Goal: Information Seeking & Learning: Understand process/instructions

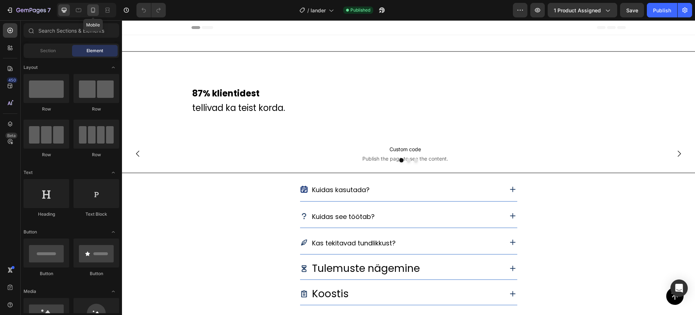
click at [99, 8] on div at bounding box center [93, 10] width 12 height 12
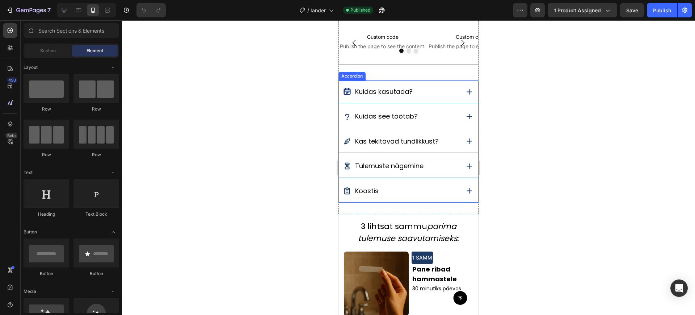
scroll to position [550, 0]
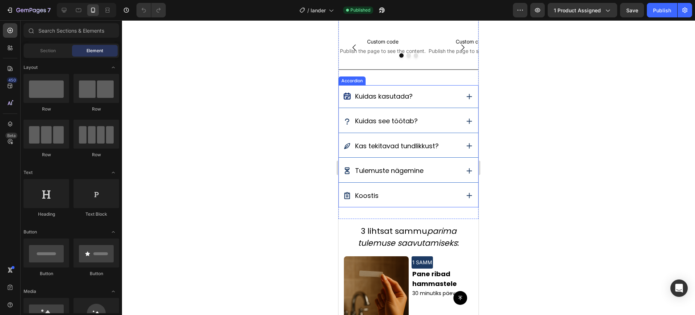
click at [467, 95] on icon at bounding box center [469, 96] width 5 height 5
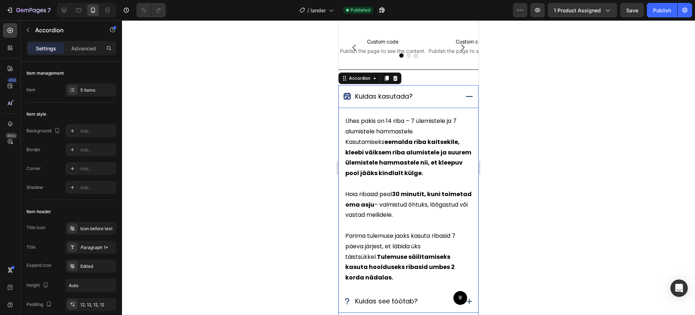
click at [465, 95] on icon at bounding box center [469, 96] width 9 height 9
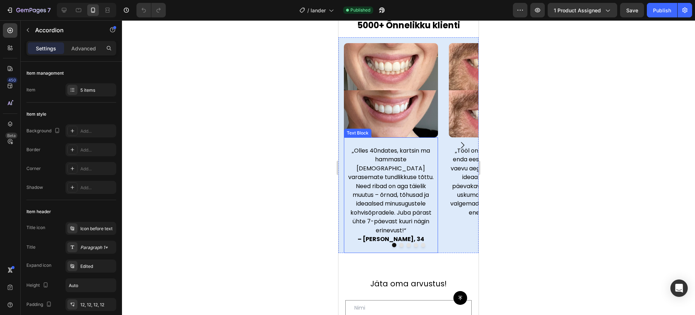
scroll to position [1772, 0]
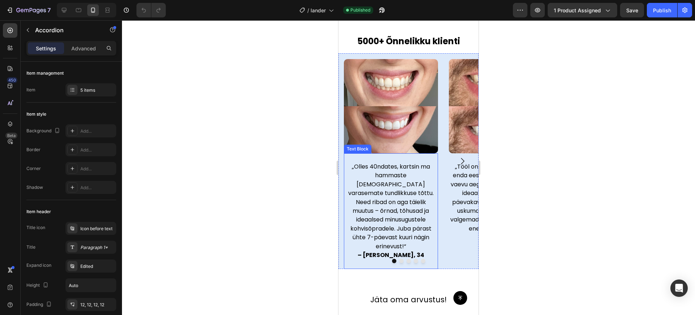
click at [373, 250] on p "– [PERSON_NAME], 34" at bounding box center [391, 254] width 93 height 9
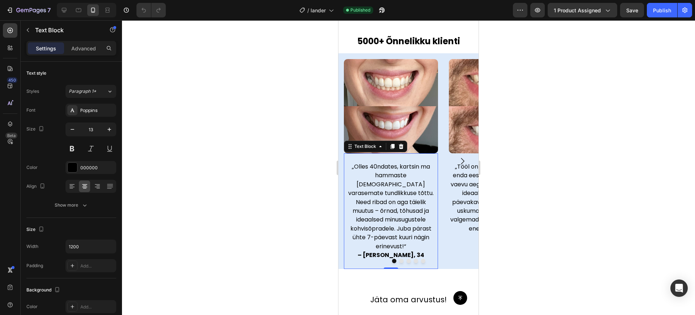
click at [373, 250] on p "– [PERSON_NAME], 34" at bounding box center [391, 254] width 93 height 9
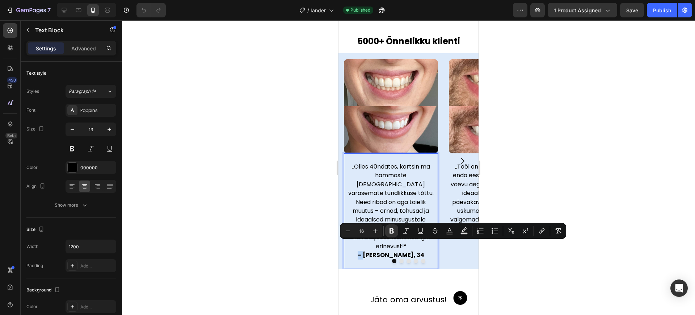
click at [374, 250] on strong "– [PERSON_NAME], 34" at bounding box center [391, 254] width 67 height 8
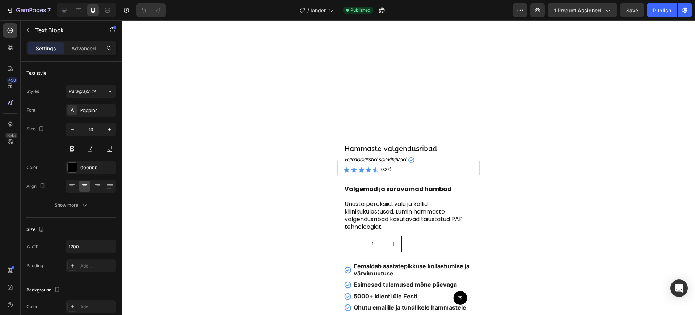
scroll to position [54, 0]
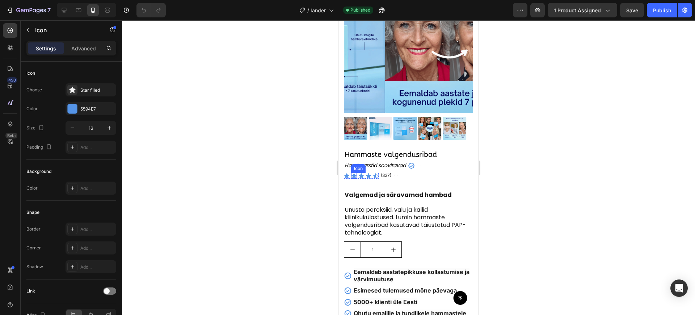
click at [352, 173] on div "Icon" at bounding box center [354, 176] width 6 height 6
click at [352, 176] on div "0" at bounding box center [353, 179] width 7 height 6
click at [347, 173] on div "Icon 0" at bounding box center [347, 176] width 6 height 6
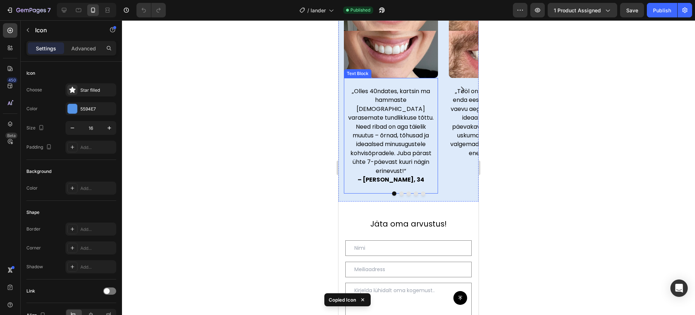
scroll to position [1954, 0]
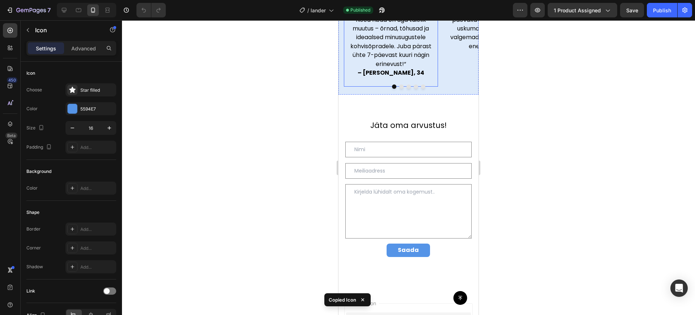
click at [372, 68] on p "– [PERSON_NAME], 34" at bounding box center [391, 72] width 93 height 9
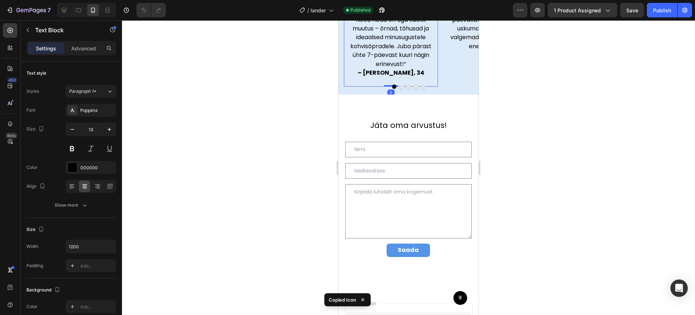
click at [375, 68] on strong "– [PERSON_NAME], 34" at bounding box center [391, 72] width 67 height 8
click at [376, 68] on strong "– [PERSON_NAME], 34" at bounding box center [391, 72] width 67 height 8
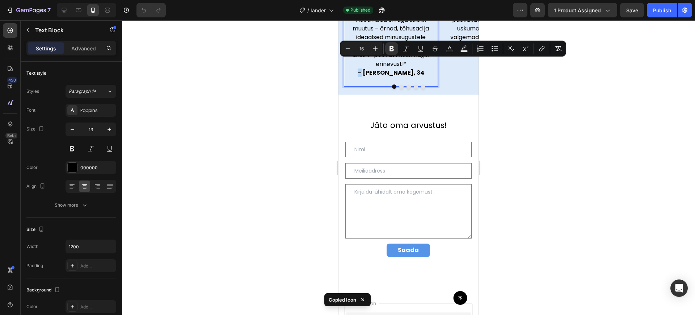
click at [375, 68] on strong "– [PERSON_NAME], 34" at bounding box center [391, 72] width 67 height 8
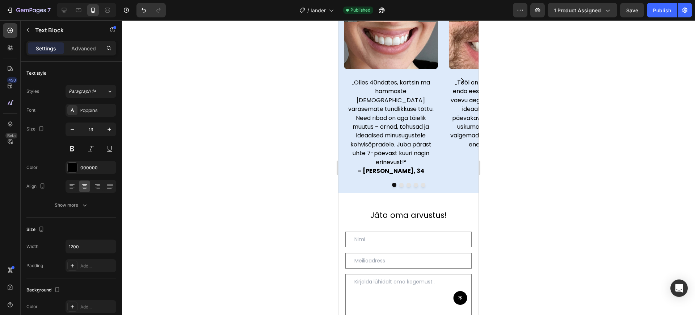
scroll to position [1855, 0]
click at [375, 167] on strong "– [PERSON_NAME], 34" at bounding box center [391, 171] width 67 height 8
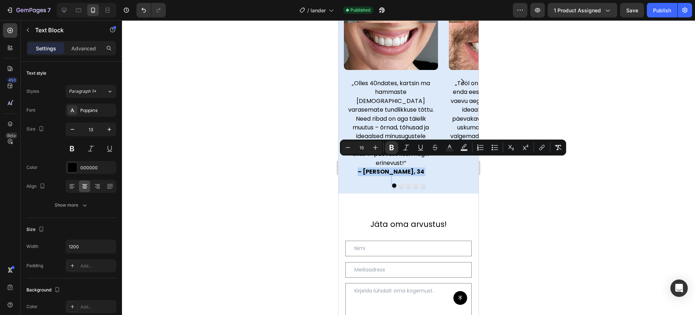
click at [375, 167] on strong "– [PERSON_NAME], 34" at bounding box center [391, 171] width 67 height 8
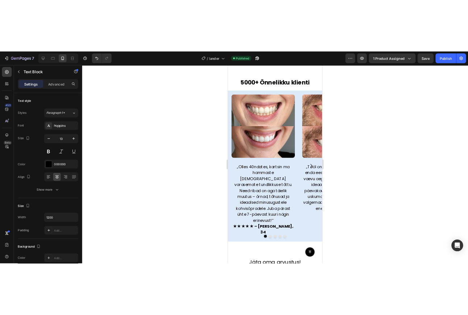
scroll to position [1766, 0]
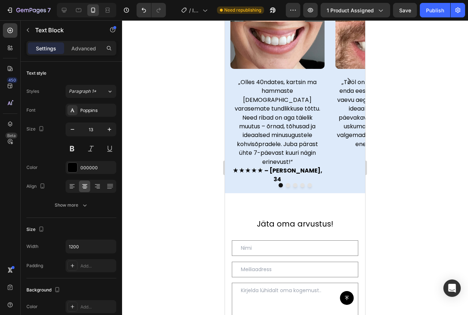
drag, startPoint x: 401, startPoint y: 153, endPoint x: 378, endPoint y: 224, distance: 74.7
click at [401, 155] on div at bounding box center [295, 167] width 346 height 294
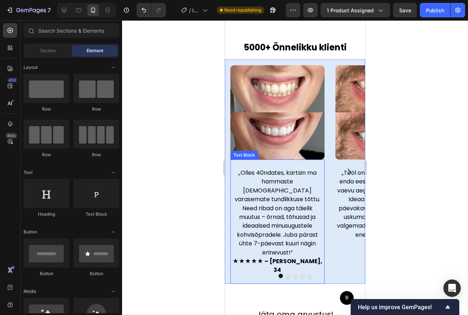
scroll to position [1799, 0]
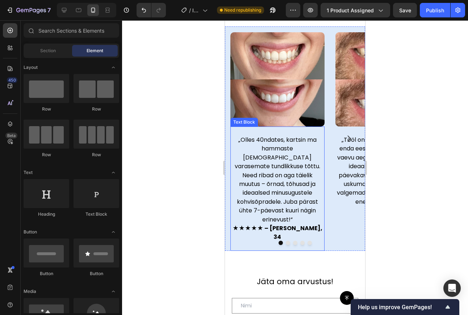
click at [261, 224] on strong "★★★★★ – [PERSON_NAME], 34" at bounding box center [277, 232] width 90 height 17
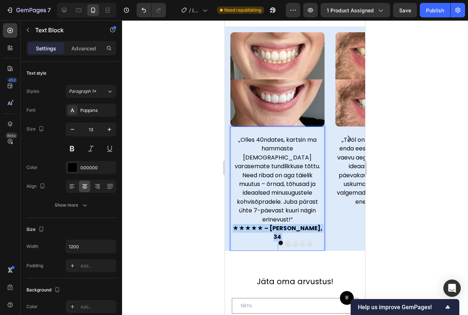
click at [261, 224] on strong "★★★★★ – [PERSON_NAME], 34" at bounding box center [277, 232] width 90 height 17
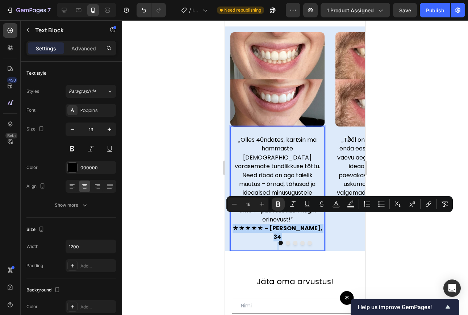
click at [269, 224] on strong "★★★★★ – [PERSON_NAME], 34" at bounding box center [277, 232] width 90 height 17
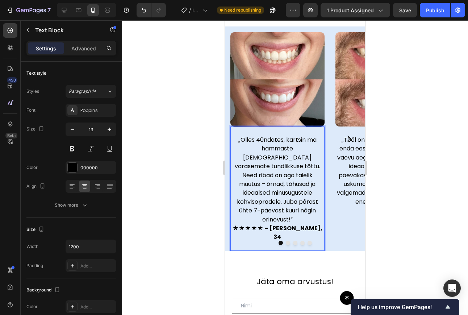
click at [271, 224] on strong "★★★★★ – [PERSON_NAME], 34" at bounding box center [277, 232] width 90 height 17
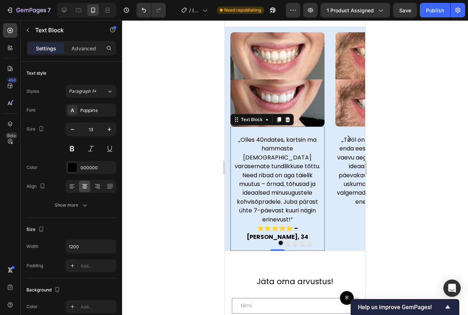
click at [189, 189] on div at bounding box center [295, 167] width 346 height 294
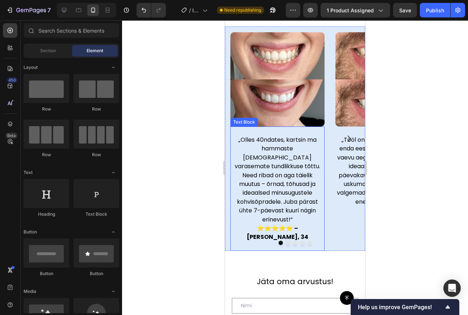
click at [261, 224] on strong "⭐⭐⭐⭐⭐ – [PERSON_NAME], 34" at bounding box center [277, 232] width 62 height 17
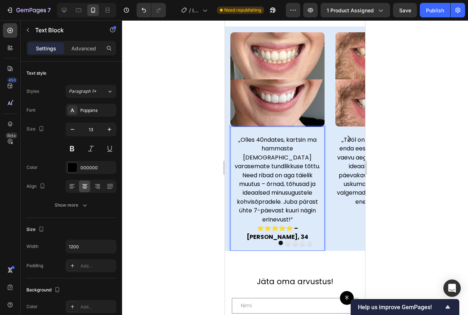
click at [264, 224] on strong "⭐⭐⭐⭐⭐ – [PERSON_NAME], 34" at bounding box center [277, 232] width 62 height 17
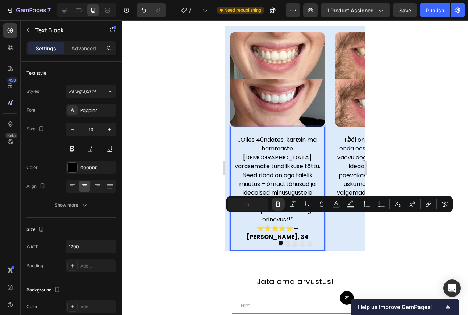
click at [254, 224] on strong "⭐⭐⭐⭐⭐ – [PERSON_NAME], 34" at bounding box center [277, 232] width 62 height 17
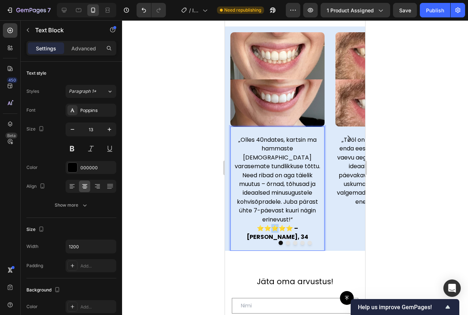
click at [254, 224] on strong "⭐⭐⭐⭐⭐ – [PERSON_NAME], 34" at bounding box center [277, 232] width 62 height 17
drag, startPoint x: 243, startPoint y: 219, endPoint x: 272, endPoint y: 219, distance: 29.3
click at [272, 224] on strong "⭐⭐⭐⭐⭐ – [PERSON_NAME], 34" at bounding box center [277, 232] width 62 height 17
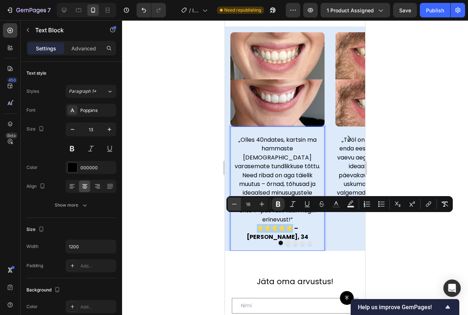
click at [231, 199] on button "Minus" at bounding box center [234, 203] width 13 height 13
click at [232, 201] on icon "Editor contextual toolbar" at bounding box center [234, 203] width 7 height 7
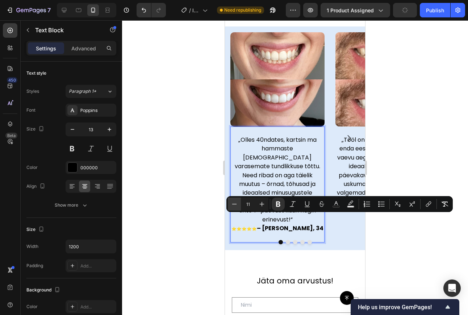
click at [232, 201] on icon "Editor contextual toolbar" at bounding box center [234, 203] width 7 height 7
type input "10"
click at [216, 224] on div at bounding box center [295, 167] width 346 height 294
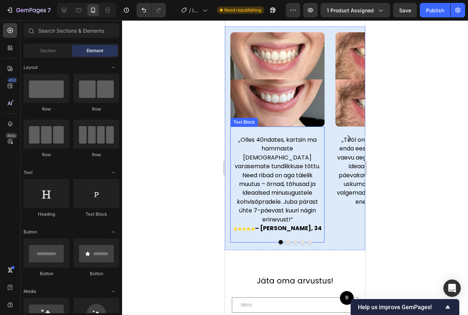
click at [286, 224] on strong "– [PERSON_NAME], 34" at bounding box center [288, 228] width 67 height 8
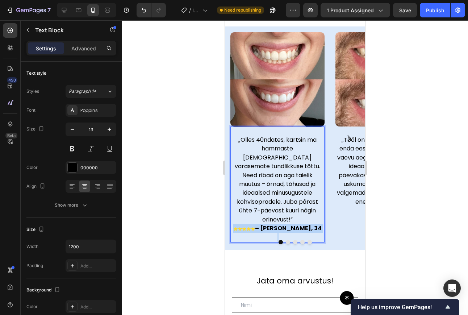
click at [286, 224] on strong "– [PERSON_NAME], 34" at bounding box center [288, 228] width 67 height 8
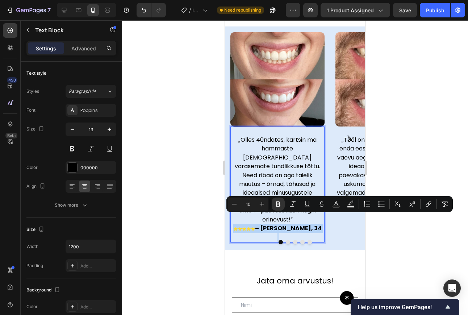
click at [283, 224] on strong "– [PERSON_NAME], 34" at bounding box center [288, 228] width 67 height 8
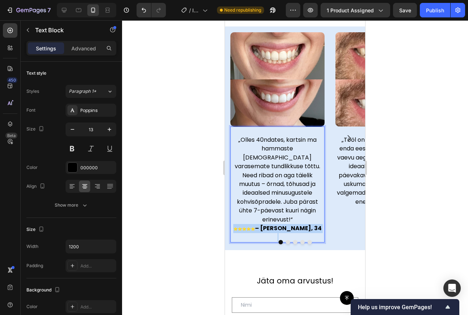
click at [283, 224] on strong "– [PERSON_NAME], 34" at bounding box center [288, 228] width 67 height 8
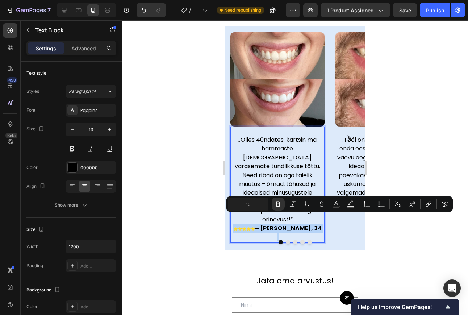
click at [278, 224] on strong "– [PERSON_NAME], 34" at bounding box center [288, 228] width 67 height 8
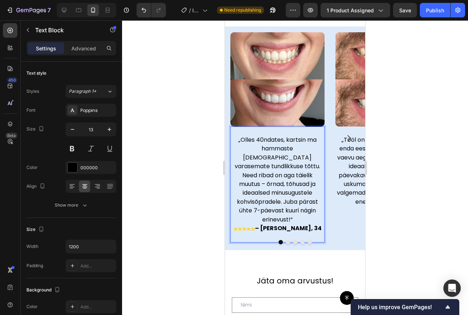
click at [275, 224] on strong "– [PERSON_NAME], 34" at bounding box center [288, 228] width 67 height 8
drag, startPoint x: 275, startPoint y: 217, endPoint x: 309, endPoint y: 218, distance: 33.3
click at [309, 224] on p "⭐⭐⭐⭐⭐ – [PERSON_NAME], 34" at bounding box center [277, 228] width 93 height 9
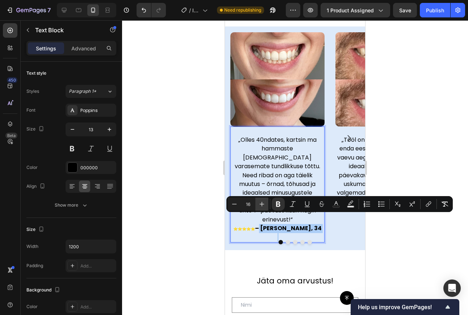
click at [261, 205] on icon "Editor contextual toolbar" at bounding box center [261, 203] width 7 height 7
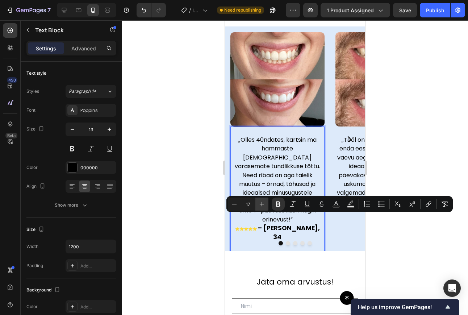
click at [261, 205] on icon "Editor contextual toolbar" at bounding box center [261, 203] width 7 height 7
click at [230, 202] on button "Minus" at bounding box center [234, 203] width 13 height 13
click at [237, 202] on icon "Editor contextual toolbar" at bounding box center [234, 203] width 7 height 7
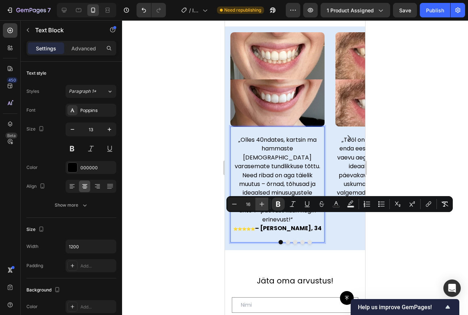
click at [263, 203] on icon "Editor contextual toolbar" at bounding box center [261, 204] width 5 height 5
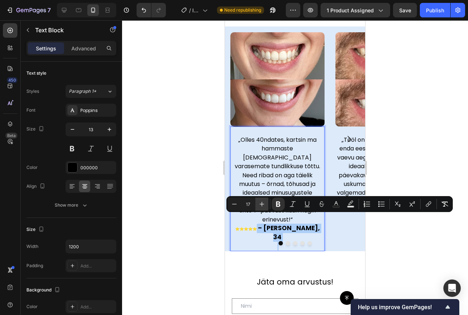
drag, startPoint x: 263, startPoint y: 203, endPoint x: 6, endPoint y: 206, distance: 257.0
click at [263, 203] on icon "Editor contextual toolbar" at bounding box center [261, 204] width 5 height 5
type input "18"
click at [193, 231] on div at bounding box center [295, 167] width 346 height 294
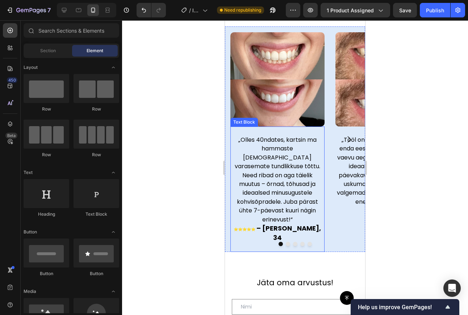
click at [285, 223] on strong "– [PERSON_NAME], 34" at bounding box center [288, 232] width 64 height 18
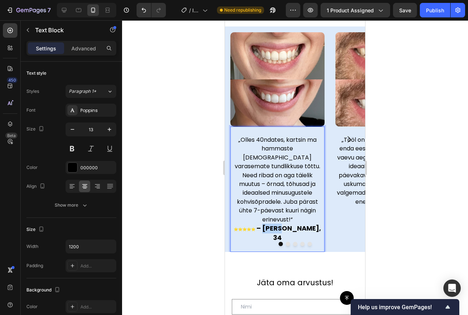
click at [282, 223] on strong "– [PERSON_NAME], 34" at bounding box center [288, 232] width 64 height 18
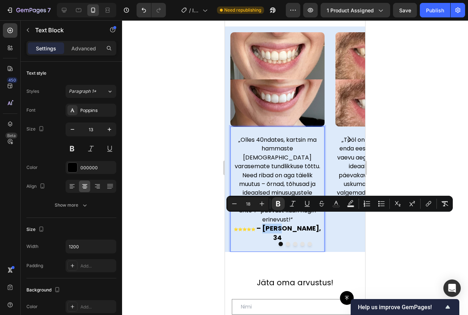
click at [280, 223] on strong "– [PERSON_NAME], 34" at bounding box center [288, 232] width 64 height 18
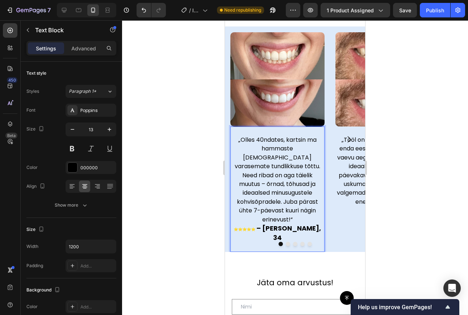
click at [275, 223] on strong "– [PERSON_NAME], 34" at bounding box center [288, 232] width 64 height 18
drag, startPoint x: 275, startPoint y: 219, endPoint x: 293, endPoint y: 219, distance: 17.4
click at [293, 223] on strong "– [PERSON_NAME], 34" at bounding box center [288, 232] width 64 height 18
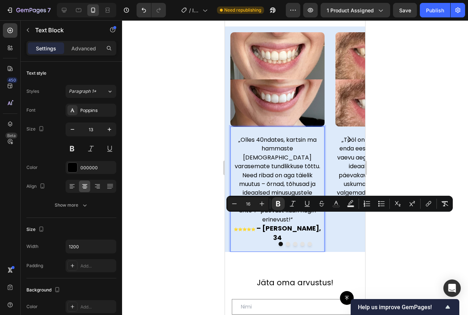
click at [273, 223] on strong "– [PERSON_NAME], 34" at bounding box center [288, 232] width 64 height 18
drag, startPoint x: 273, startPoint y: 219, endPoint x: 301, endPoint y: 219, distance: 29.0
click at [301, 223] on strong "– [PERSON_NAME], 34" at bounding box center [288, 232] width 64 height 18
click at [236, 204] on icon "Editor contextual toolbar" at bounding box center [234, 203] width 7 height 7
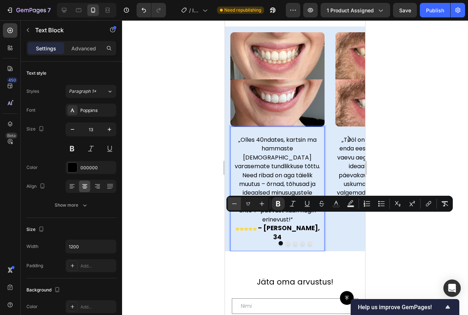
type input "16"
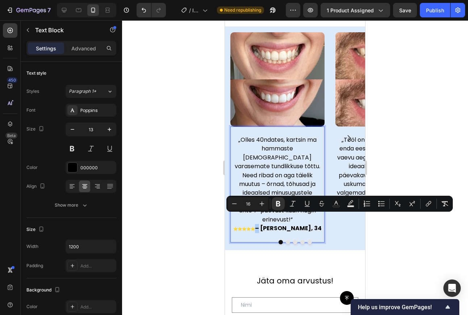
click at [199, 203] on div at bounding box center [295, 167] width 346 height 294
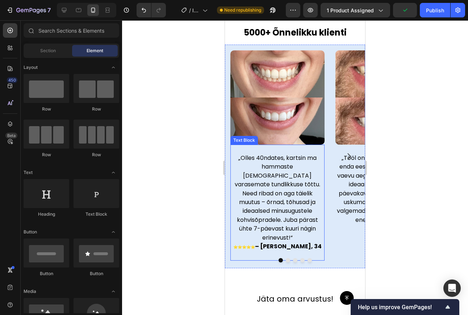
scroll to position [1780, 0]
click at [251, 244] on strong "⭐⭐⭐⭐⭐" at bounding box center [244, 246] width 22 height 5
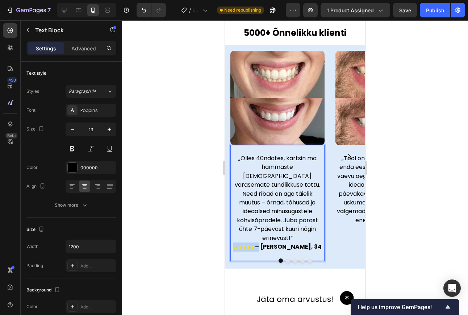
drag, startPoint x: 250, startPoint y: 237, endPoint x: 271, endPoint y: 234, distance: 20.9
click at [271, 242] on p "⭐⭐⭐⭐⭐ – [PERSON_NAME], 34" at bounding box center [277, 246] width 93 height 9
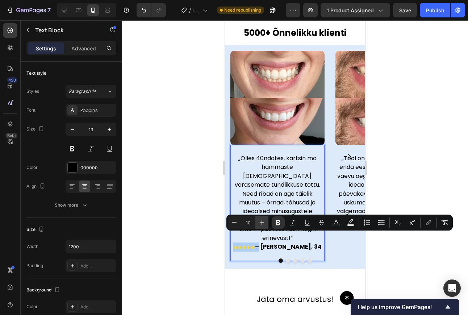
click at [259, 220] on icon "Editor contextual toolbar" at bounding box center [261, 222] width 7 height 7
type input "12"
click at [181, 210] on div at bounding box center [295, 167] width 346 height 294
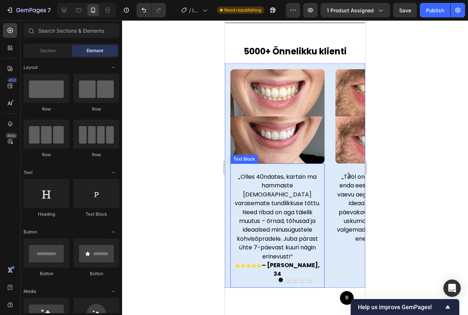
scroll to position [1825, 0]
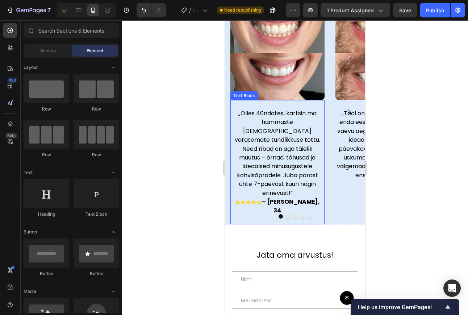
click at [259, 199] on strong "⭐⭐⭐⭐⭐" at bounding box center [248, 202] width 27 height 6
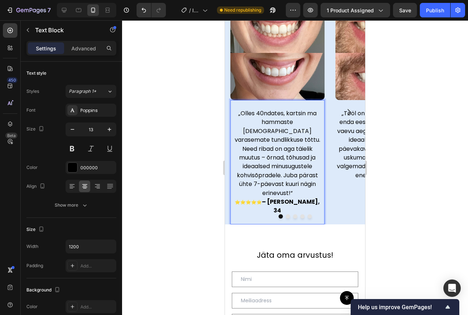
click at [212, 170] on div at bounding box center [295, 167] width 346 height 294
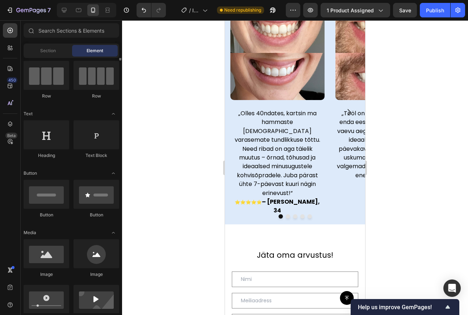
scroll to position [0, 0]
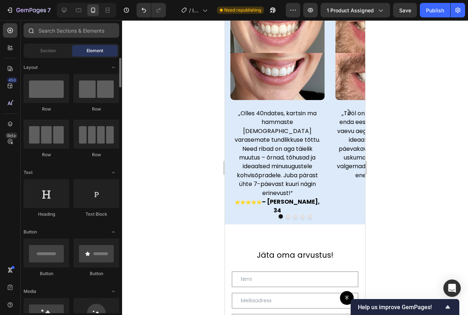
drag, startPoint x: 75, startPoint y: 18, endPoint x: 72, endPoint y: 26, distance: 8.6
click at [74, 0] on div "7 / lander Need republishing Preview 1 product assigned Save Publish 450 Beta S…" at bounding box center [234, 0] width 468 height 0
click at [72, 27] on input "text" at bounding box center [72, 30] width 96 height 14
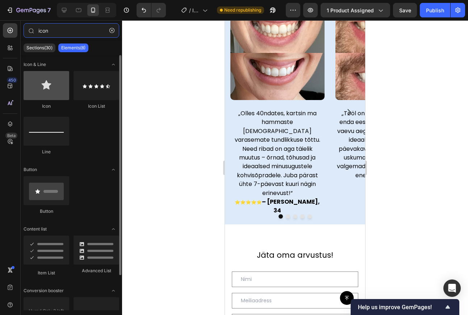
type input "icon"
click at [62, 80] on div at bounding box center [47, 85] width 46 height 29
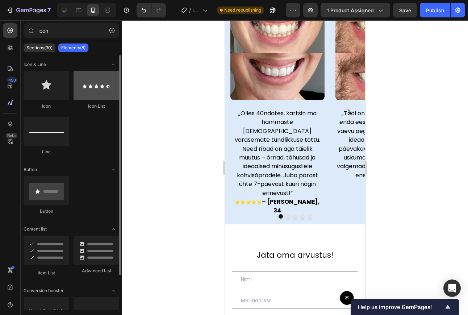
click at [84, 82] on div at bounding box center [96, 85] width 46 height 29
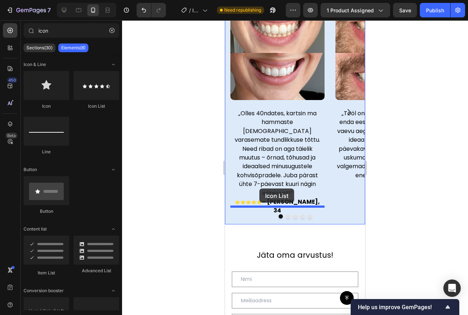
drag, startPoint x: 309, startPoint y: 102, endPoint x: 342, endPoint y: 210, distance: 112.4
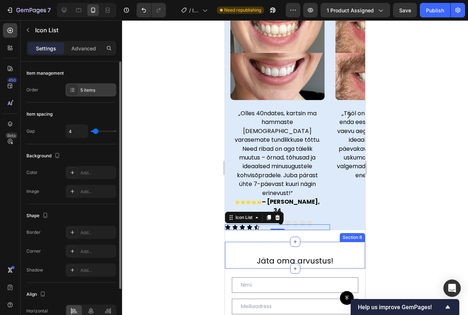
click at [95, 93] on div "5 items" at bounding box center [91, 89] width 51 height 13
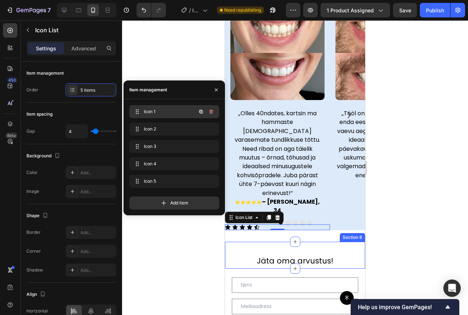
click at [160, 111] on span "Icon 1" at bounding box center [164, 111] width 41 height 7
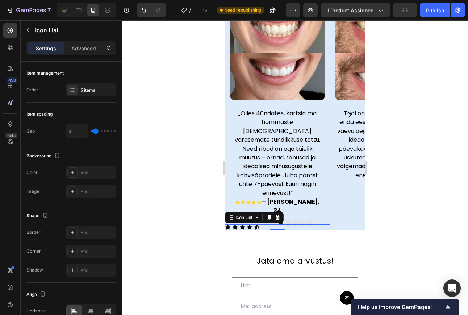
drag, startPoint x: 387, startPoint y: 193, endPoint x: 392, endPoint y: 234, distance: 40.9
click at [392, 234] on div at bounding box center [295, 167] width 346 height 294
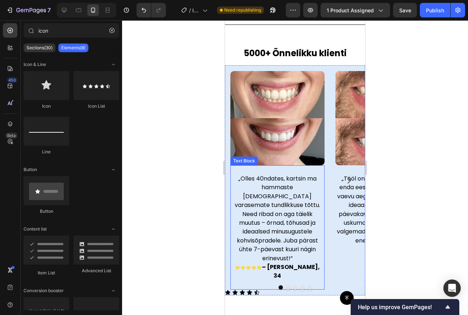
scroll to position [1759, 0]
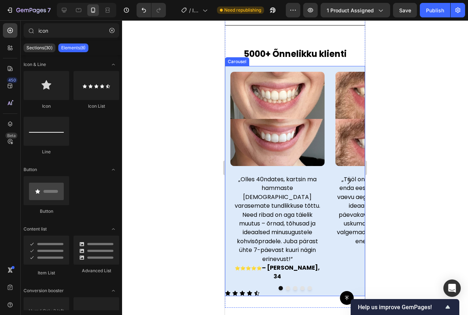
click at [344, 176] on icon "Carousel Next Arrow" at bounding box center [348, 180] width 9 height 9
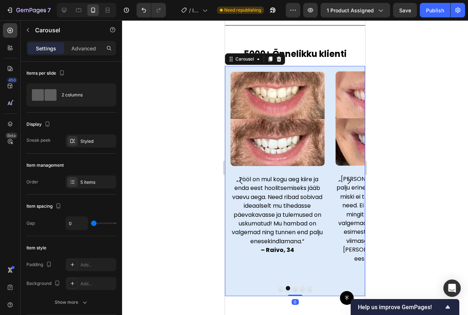
click at [244, 176] on icon "Carousel Back Arrow" at bounding box center [240, 180] width 9 height 9
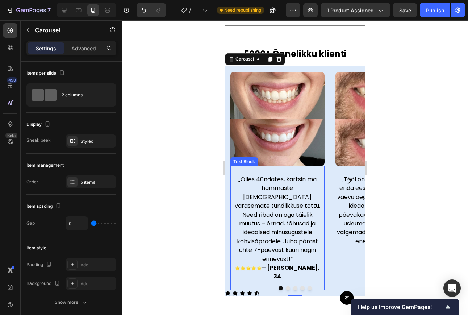
click at [245, 286] on div at bounding box center [295, 288] width 140 height 4
click at [241, 286] on div at bounding box center [295, 288] width 140 height 4
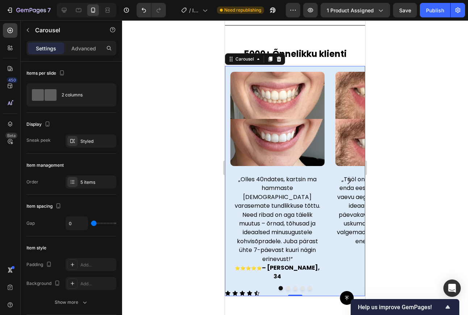
click at [241, 286] on div at bounding box center [295, 288] width 140 height 4
click at [271, 280] on div "Image „Olles 40ndates, kartsin ma hammaste valgendamist varasemate tundlikkuse …" at bounding box center [277, 187] width 105 height 230
click at [267, 280] on div "Image „Olles 40ndates, kartsin ma hammaste valgendamist varasemate tundlikkuse …" at bounding box center [277, 187] width 105 height 230
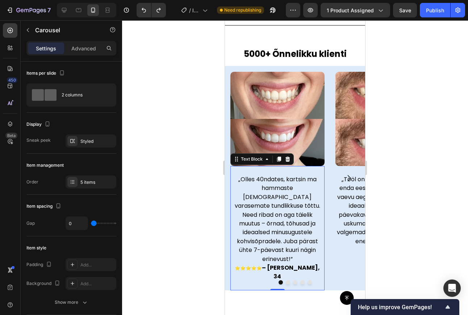
click at [272, 253] on span "„Olles 40ndates, kartsin ma hammaste [DEMOGRAPHIC_DATA] varasemate tundlikkuse …" at bounding box center [277, 219] width 85 height 88
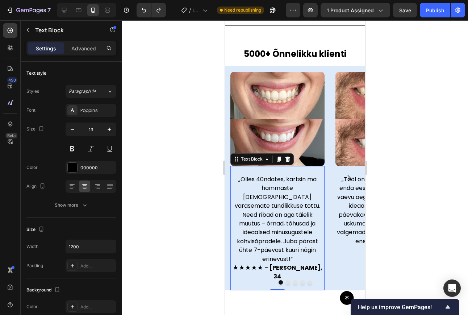
click at [388, 204] on div at bounding box center [295, 167] width 346 height 294
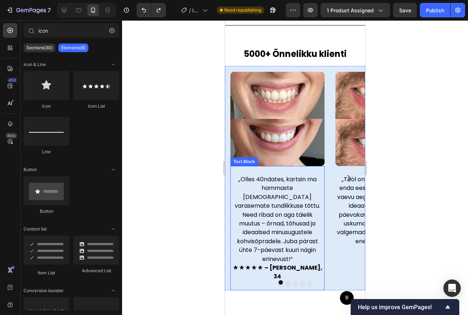
click at [252, 263] on strong "★★★★★ – [PERSON_NAME], 34" at bounding box center [277, 271] width 90 height 17
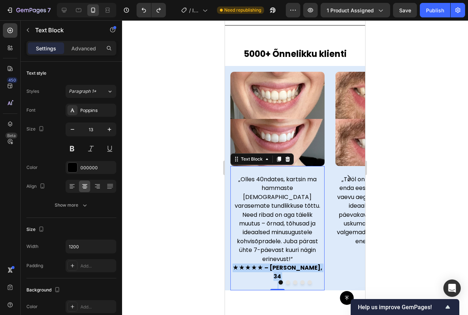
click at [252, 263] on strong "★★★★★ – [PERSON_NAME], 34" at bounding box center [277, 271] width 90 height 17
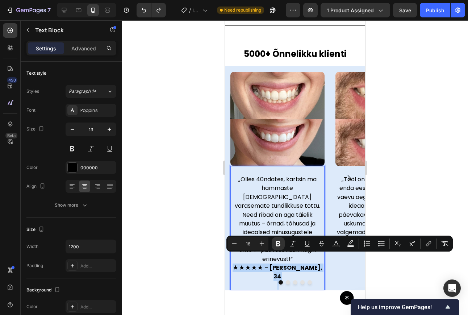
click at [252, 263] on strong "★★★★★ – [PERSON_NAME], 34" at bounding box center [277, 271] width 90 height 17
click at [255, 263] on strong "★★★★★ – [PERSON_NAME], 34" at bounding box center [277, 271] width 90 height 17
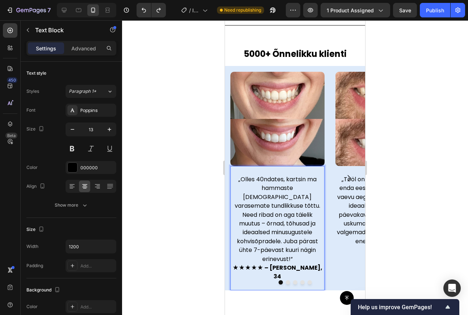
click at [246, 263] on p "★★★★★ – [PERSON_NAME], 34" at bounding box center [277, 272] width 93 height 18
drag, startPoint x: 246, startPoint y: 257, endPoint x: 267, endPoint y: 256, distance: 20.7
click at [267, 263] on p "★★★★★ – [PERSON_NAME], 34" at bounding box center [277, 272] width 93 height 18
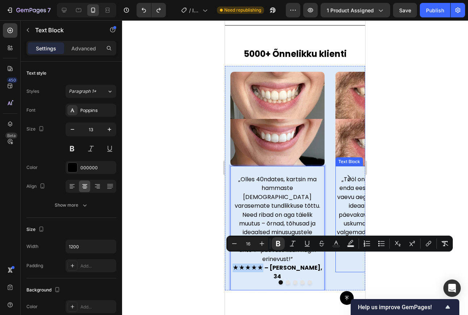
click at [352, 179] on span "„Tööl on mul kogu aeg kiire ja enda eest hoolitsemiseks jääb vaevu aega. Need r…" at bounding box center [382, 210] width 91 height 70
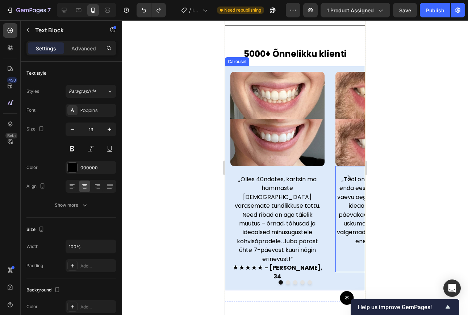
click at [344, 173] on icon "Carousel Next Arrow" at bounding box center [348, 177] width 9 height 9
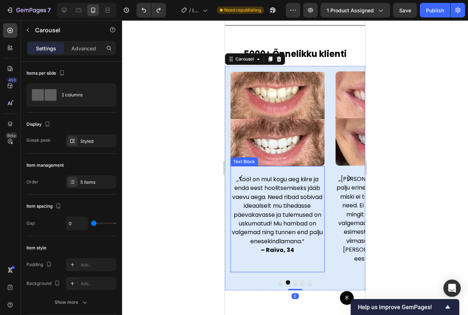
click at [260, 254] on p "– Raivo, 34" at bounding box center [277, 249] width 93 height 9
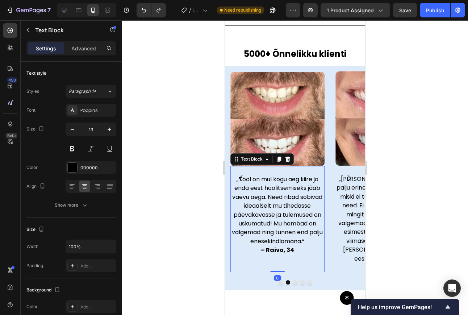
click at [260, 254] on p "– Raivo, 34" at bounding box center [277, 249] width 93 height 9
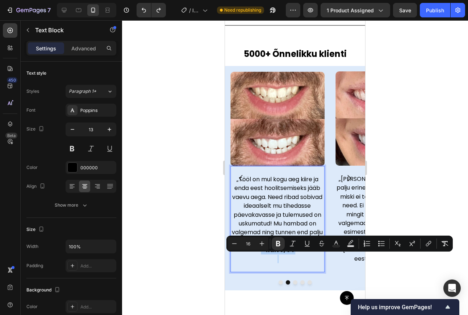
click at [260, 254] on p "– Raivo, 34" at bounding box center [277, 249] width 93 height 9
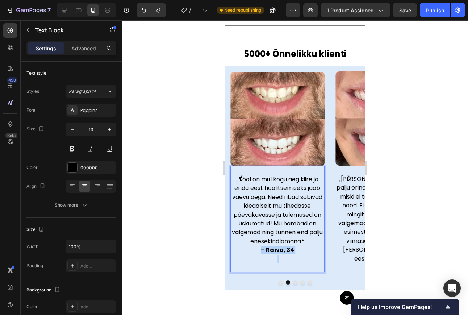
click at [260, 254] on p "– Raivo, 34" at bounding box center [277, 249] width 93 height 9
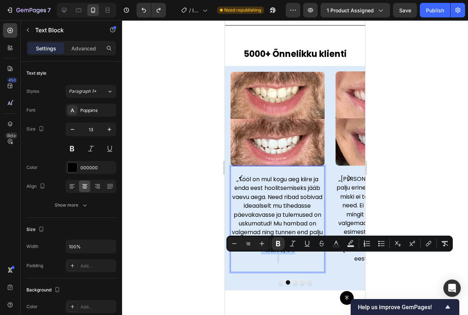
click at [260, 254] on p "– Raivo, 34" at bounding box center [277, 249] width 93 height 9
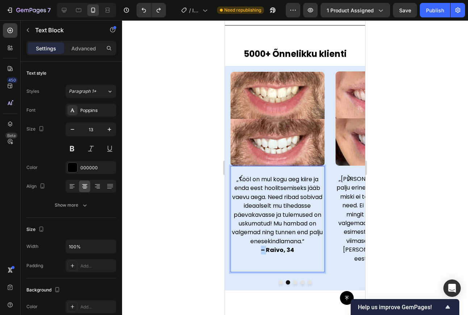
click at [260, 254] on p "– Raivo, 34" at bounding box center [277, 249] width 93 height 9
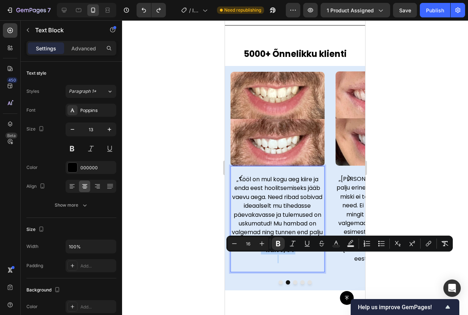
click at [260, 254] on p "– Raivo, 34" at bounding box center [277, 249] width 93 height 9
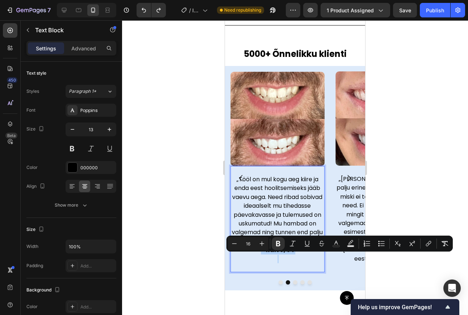
click at [260, 254] on p "– Raivo, 34" at bounding box center [277, 249] width 93 height 9
click at [261, 254] on p "– Raivo, 34" at bounding box center [277, 249] width 93 height 9
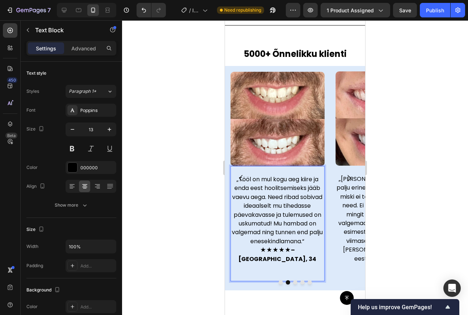
click at [241, 168] on button "Carousel Back Arrow" at bounding box center [241, 178] width 21 height 21
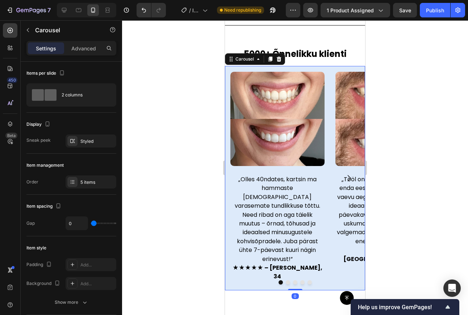
click at [344, 173] on icon "Carousel Next Arrow" at bounding box center [348, 177] width 9 height 9
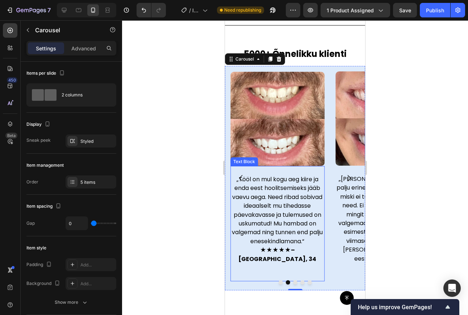
click at [275, 256] on strong "★★★★★– [GEOGRAPHIC_DATA], 34" at bounding box center [277, 253] width 78 height 17
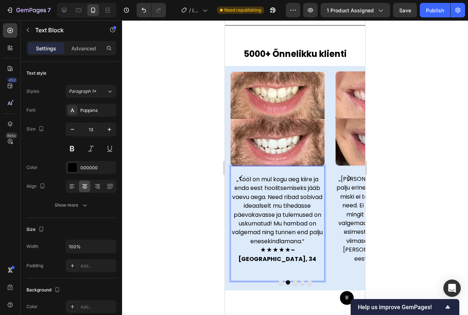
click at [274, 257] on strong "★★★★★– [GEOGRAPHIC_DATA], 34" at bounding box center [277, 253] width 78 height 17
click at [343, 168] on button "Carousel Next Arrow" at bounding box center [348, 178] width 21 height 21
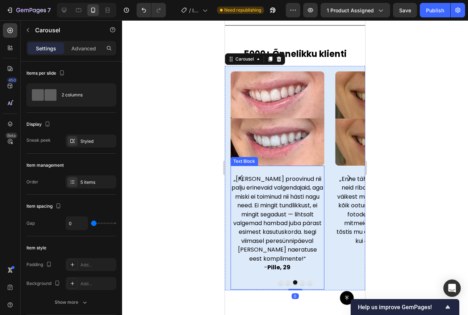
click at [265, 263] on span "- Pille, 29" at bounding box center [277, 267] width 26 height 8
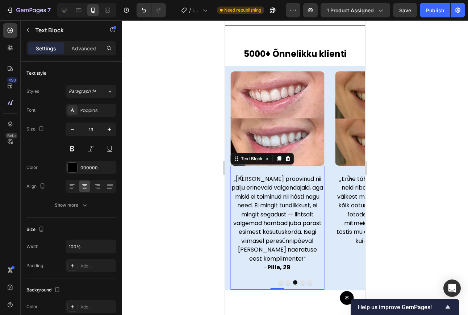
click at [265, 263] on span "- Pille, 29" at bounding box center [277, 267] width 26 height 8
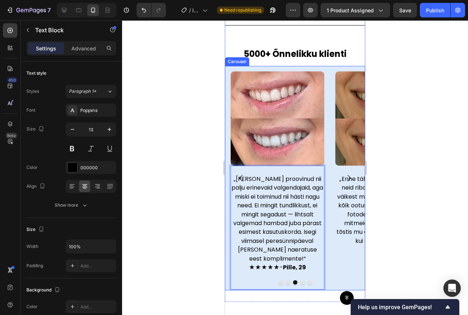
click at [345, 173] on icon "Carousel Next Arrow" at bounding box center [348, 177] width 9 height 9
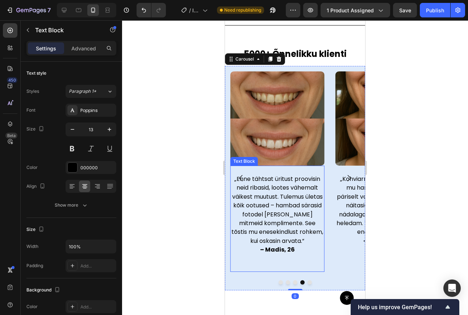
click at [269, 250] on strong "– Madis, 26" at bounding box center [277, 249] width 35 height 8
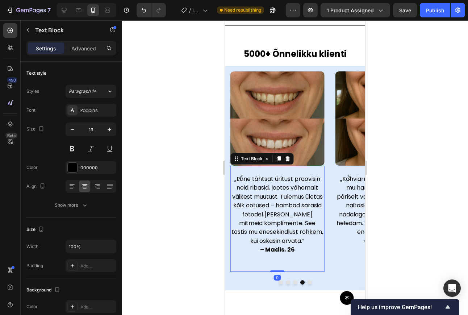
click at [265, 249] on strong "– Madis, 26" at bounding box center [277, 249] width 35 height 8
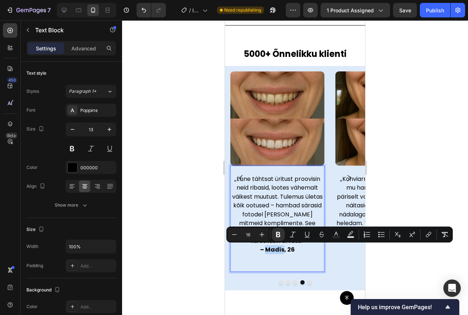
click at [265, 249] on strong "– Madis, 26" at bounding box center [277, 249] width 35 height 8
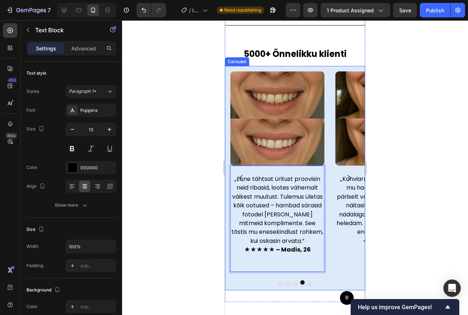
click at [347, 175] on icon "Carousel Next Arrow" at bounding box center [348, 178] width 3 height 6
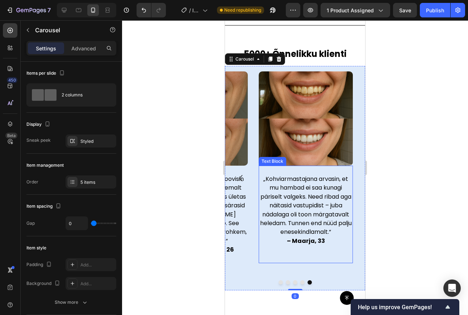
click at [287, 240] on strong "– Maarja, 33" at bounding box center [306, 240] width 38 height 8
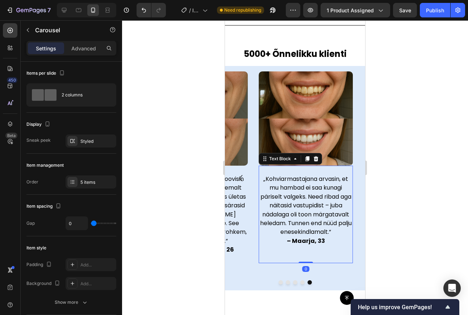
click at [287, 240] on strong "– Maarja, 33" at bounding box center [306, 240] width 38 height 8
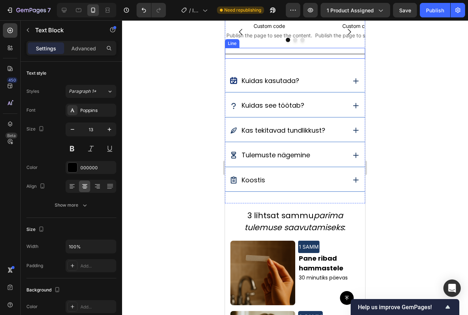
scroll to position [545, 0]
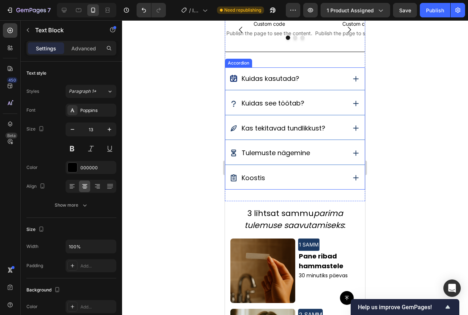
click at [351, 81] on icon at bounding box center [355, 78] width 9 height 9
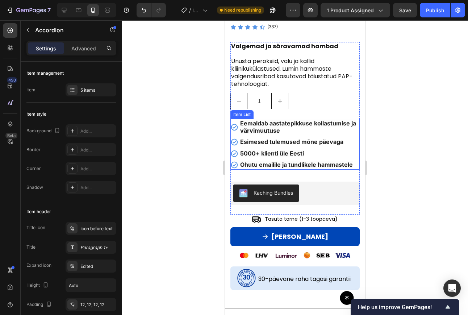
scroll to position [226, 0]
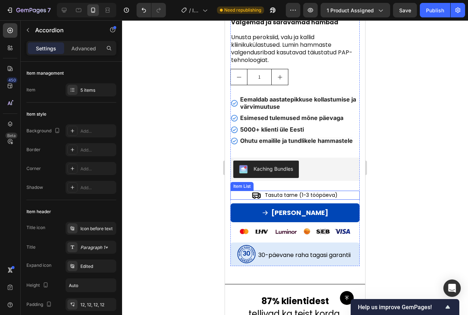
click at [336, 192] on div "Tasuta tarne (1-3 tööpäeva)" at bounding box center [294, 194] width 129 height 9
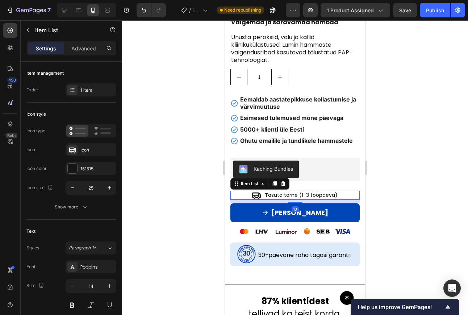
click at [337, 193] on div "Tasuta tarne (1-3 tööpäeva)" at bounding box center [294, 194] width 129 height 9
click at [335, 193] on div "Tasuta tarne (1-3 tööpäeva)" at bounding box center [294, 194] width 129 height 9
click at [334, 194] on div "Tasuta tarne (1-3 tööpäeva)" at bounding box center [300, 194] width 75 height 9
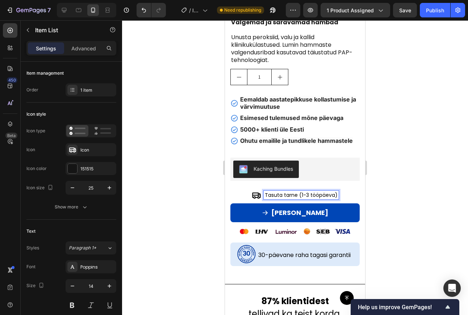
scroll to position [226, 0]
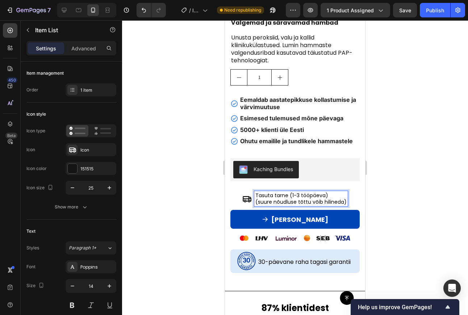
click at [342, 201] on span "(suure nõudluse tõttu võib hilineda)" at bounding box center [300, 201] width 91 height 7
drag, startPoint x: 342, startPoint y: 201, endPoint x: 250, endPoint y: 201, distance: 92.3
click at [250, 201] on div "Tasuta tarne (1-3 tööpäeva) (suure nõudluse tõttu võib hilineda)" at bounding box center [294, 198] width 105 height 15
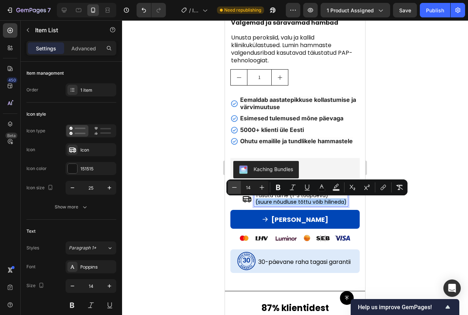
click at [237, 187] on icon "Editor contextual toolbar" at bounding box center [234, 186] width 7 height 7
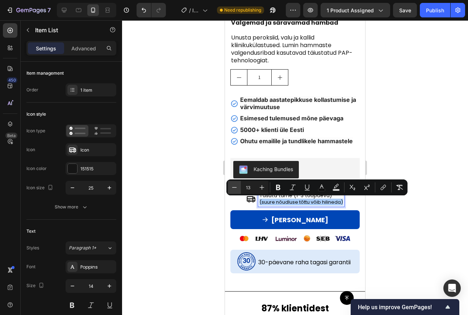
click at [237, 187] on icon "Editor contextual toolbar" at bounding box center [234, 186] width 7 height 7
click at [231, 185] on icon "Editor contextual toolbar" at bounding box center [234, 186] width 7 height 7
type input "10"
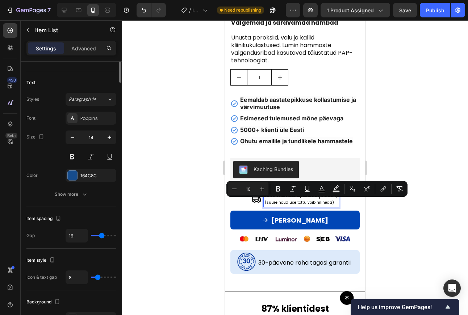
scroll to position [0, 0]
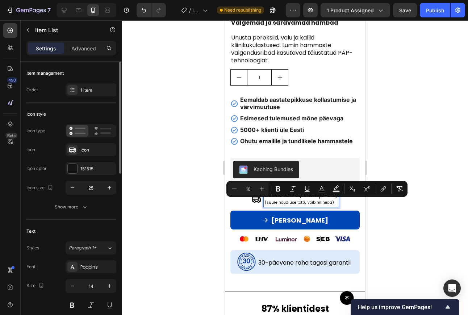
click at [419, 213] on div at bounding box center [295, 167] width 346 height 294
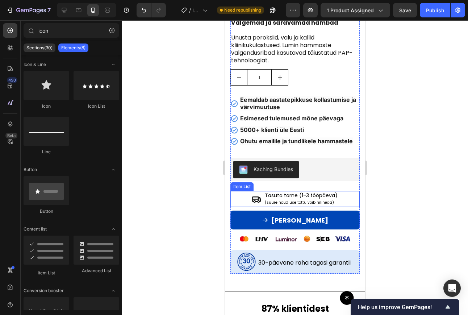
click at [277, 200] on span "(suure nõudluse tõttu võib hilineda)" at bounding box center [299, 201] width 69 height 5
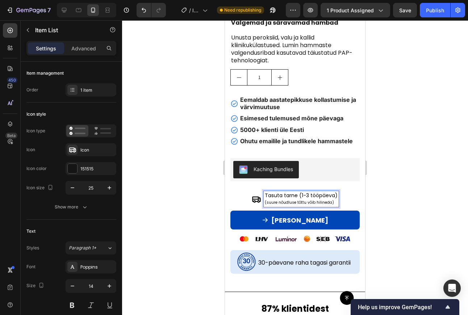
click at [273, 201] on span "(suure nõudluse tõttu võib hilineda)" at bounding box center [299, 201] width 69 height 5
click at [278, 195] on span "Tasuta tarne (1-3 tööpäeva)" at bounding box center [301, 194] width 73 height 7
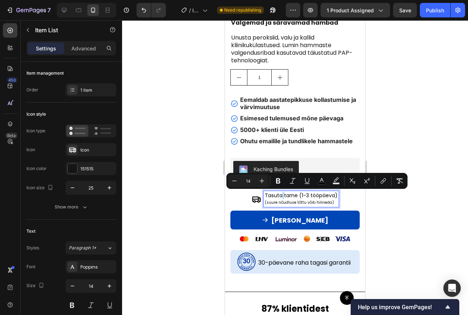
type input "10"
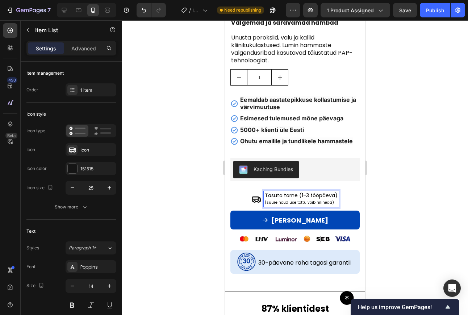
click at [265, 202] on span "(suure nõudluse tõttu võib hilineda)" at bounding box center [299, 201] width 69 height 5
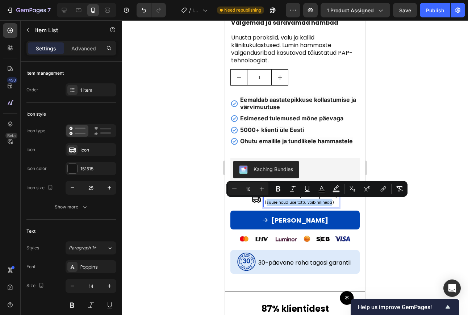
drag, startPoint x: 265, startPoint y: 202, endPoint x: 318, endPoint y: 202, distance: 53.2
click at [318, 202] on span "(suure nõudluse tõttu võib hilineda)" at bounding box center [299, 201] width 69 height 5
click at [76, 215] on div "Icon style Icon type Icon Icon Icon color 151515 Icon size 25 Show more" at bounding box center [71, 160] width 90 height 117
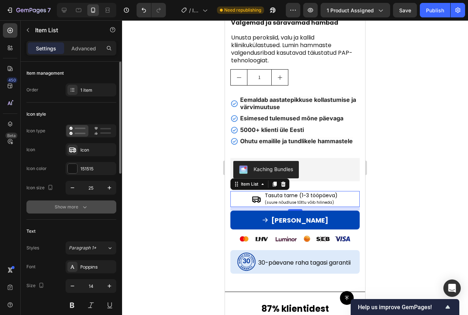
click at [79, 210] on div "Show more" at bounding box center [72, 206] width 34 height 7
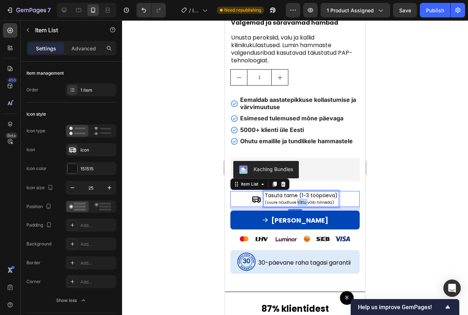
click at [298, 203] on span "(suure nõudluse tõttu võib hilineda)" at bounding box center [299, 201] width 69 height 5
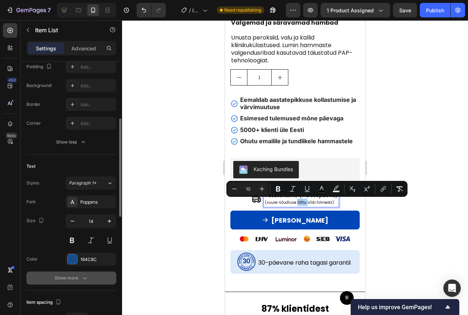
click at [75, 274] on div "Show more" at bounding box center [72, 277] width 34 height 7
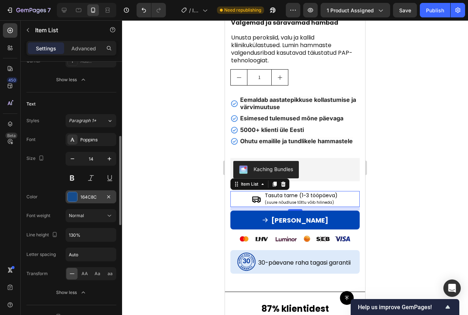
scroll to position [227, 0]
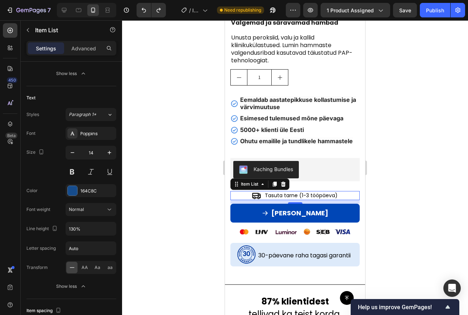
click at [403, 181] on div at bounding box center [295, 167] width 346 height 294
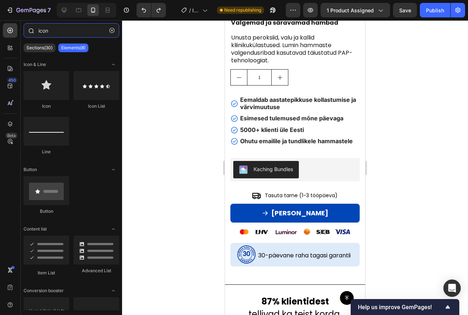
drag, startPoint x: 56, startPoint y: 32, endPoint x: 32, endPoint y: 31, distance: 23.9
click at [32, 31] on div "icon" at bounding box center [71, 31] width 101 height 17
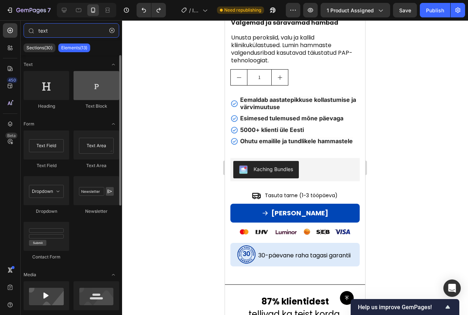
type input "text"
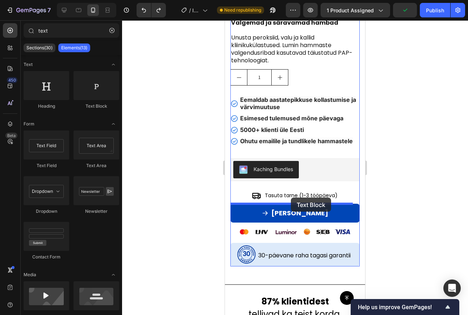
drag, startPoint x: 316, startPoint y: 114, endPoint x: 291, endPoint y: 197, distance: 87.1
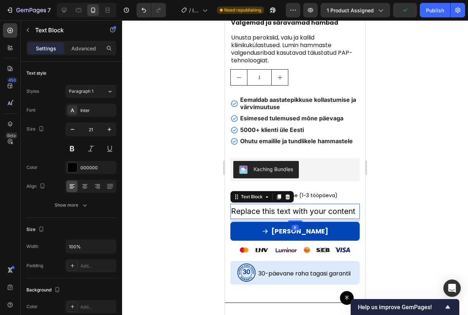
click at [289, 218] on div "Replace this text with your content" at bounding box center [294, 210] width 129 height 15
click at [289, 218] on p "Replace this text with your content" at bounding box center [295, 211] width 128 height 14
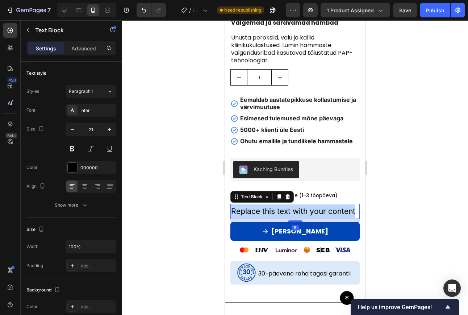
click at [289, 218] on p "Replace this text with your content" at bounding box center [295, 211] width 128 height 14
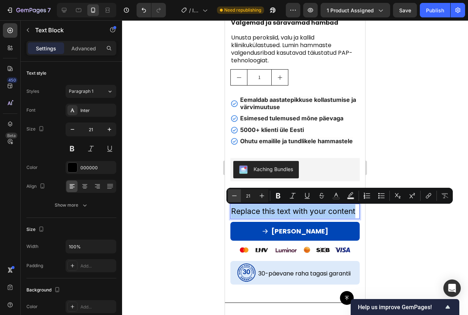
click at [237, 193] on icon "Editor contextual toolbar" at bounding box center [234, 195] width 7 height 7
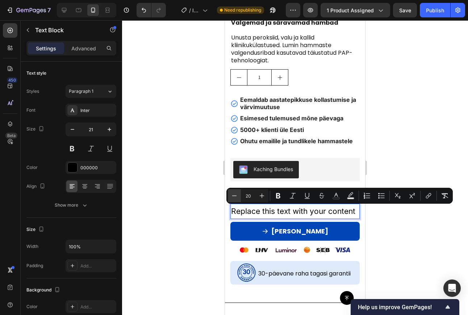
click at [237, 193] on icon "Editor contextual toolbar" at bounding box center [234, 195] width 7 height 7
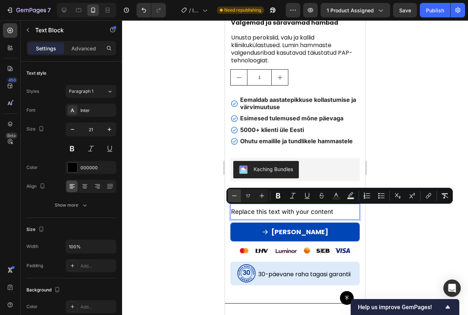
click at [237, 193] on icon "Editor contextual toolbar" at bounding box center [234, 195] width 7 height 7
type input "13"
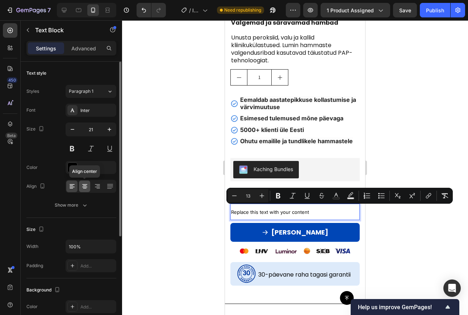
click at [81, 185] on icon at bounding box center [84, 185] width 7 height 7
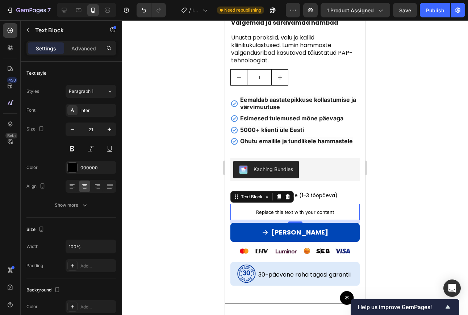
click at [305, 213] on span "Replace this text with your content" at bounding box center [295, 212] width 78 height 6
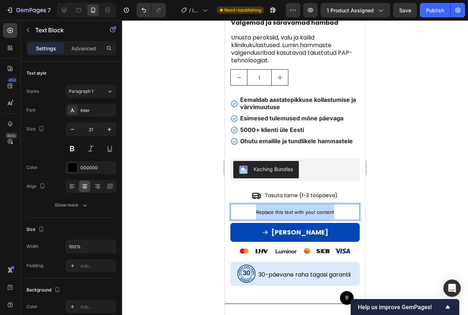
click at [305, 213] on span "Replace this text with your content" at bounding box center [295, 212] width 78 height 6
drag, startPoint x: 254, startPoint y: 210, endPoint x: 322, endPoint y: 209, distance: 67.7
click at [322, 209] on span "Suure nõudluse tõttu võib hilineda" at bounding box center [294, 212] width 77 height 6
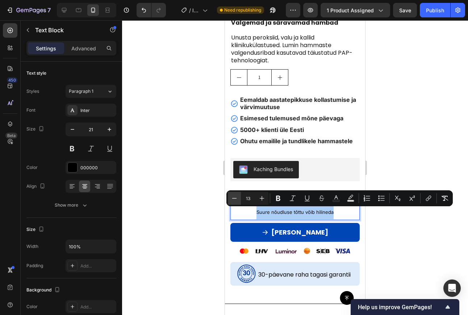
click at [236, 199] on icon "Editor contextual toolbar" at bounding box center [234, 197] width 7 height 7
type input "12"
click at [81, 50] on p "Advanced" at bounding box center [83, 49] width 25 height 8
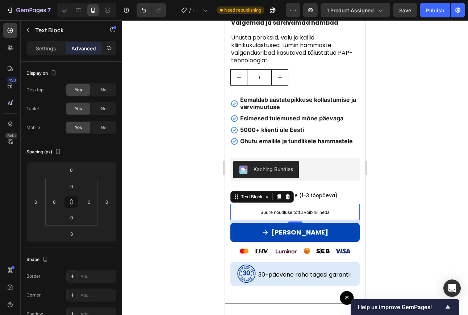
click at [418, 191] on div at bounding box center [295, 167] width 346 height 294
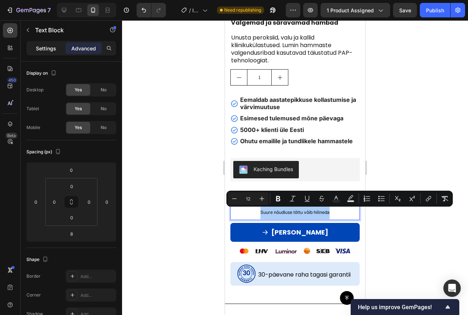
click at [43, 50] on p "Settings" at bounding box center [46, 49] width 20 height 8
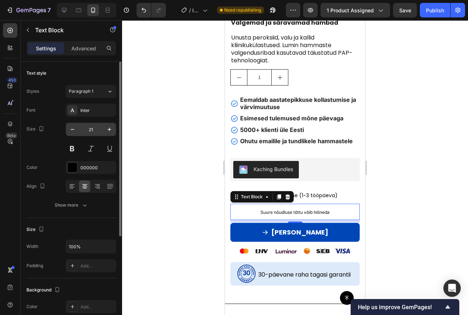
click at [95, 126] on input "21" at bounding box center [91, 129] width 24 height 13
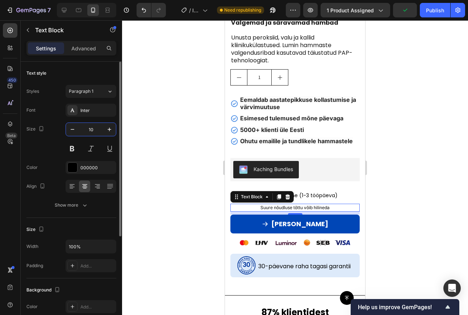
type input "1"
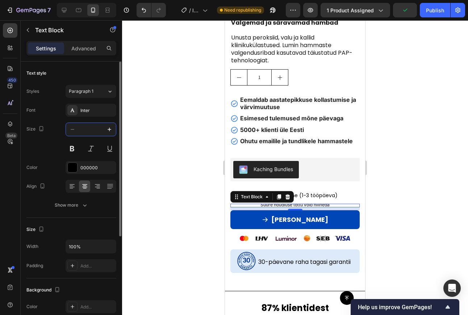
type input "5"
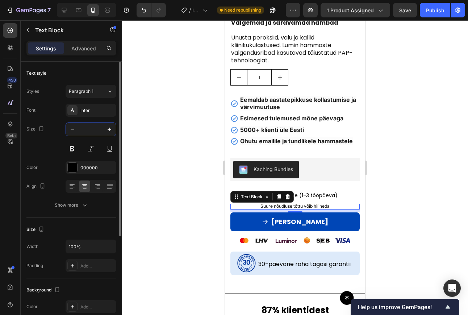
type input "1"
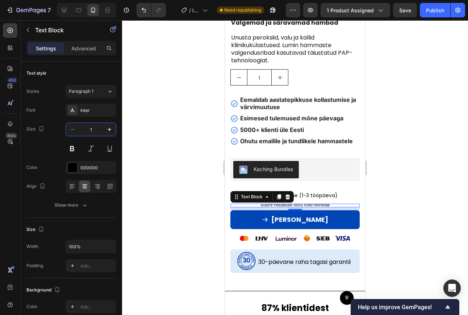
click at [183, 181] on div at bounding box center [295, 167] width 346 height 294
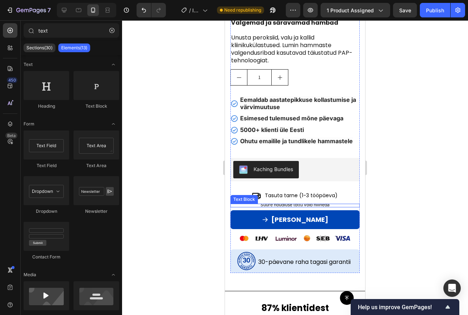
click at [267, 207] on span "Suure nõudluse tõttu võib hilineda" at bounding box center [294, 204] width 69 height 5
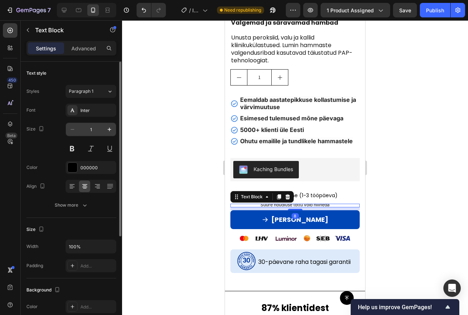
click at [97, 132] on input "1" at bounding box center [91, 129] width 24 height 13
type input "2"
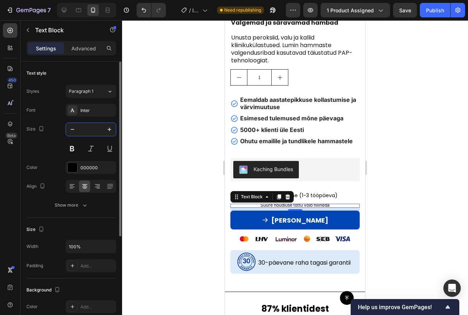
type input "3"
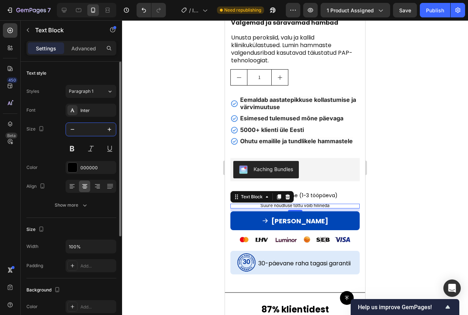
type input "4"
type input "5"
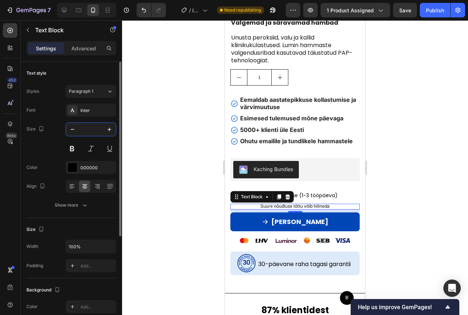
type input "6"
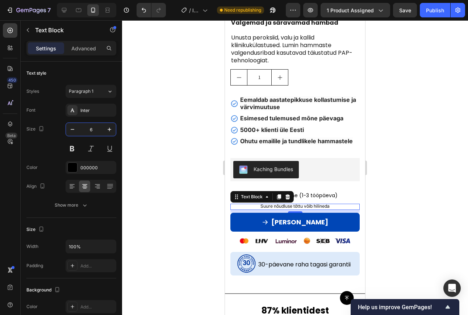
click at [149, 154] on div at bounding box center [295, 167] width 346 height 294
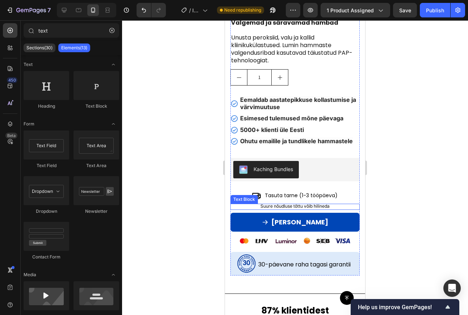
click at [262, 205] on span "Suure nõudluse tõttu võib hilineda" at bounding box center [294, 205] width 69 height 5
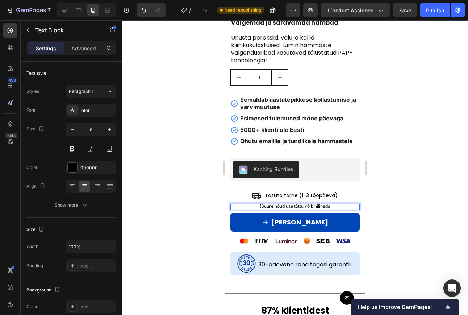
click at [329, 207] on p "(Suure nõudluse tõttu võib hilineda" at bounding box center [295, 206] width 128 height 5
click at [384, 208] on div at bounding box center [295, 167] width 346 height 294
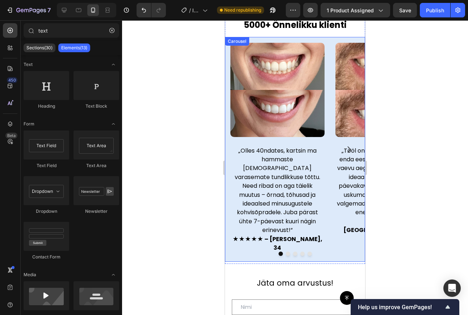
scroll to position [1938, 0]
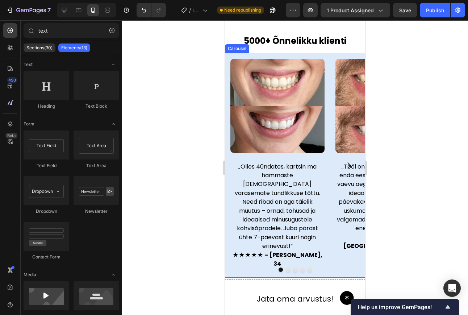
click at [342, 155] on button "Carousel Next Arrow" at bounding box center [348, 165] width 21 height 21
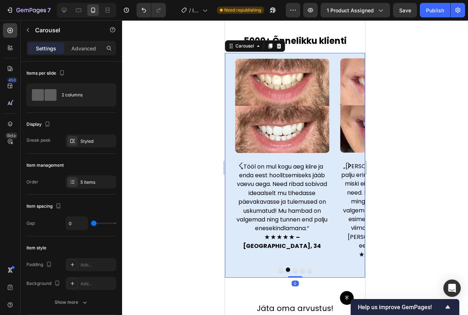
click at [342, 155] on button "Carousel Next Arrow" at bounding box center [348, 165] width 21 height 21
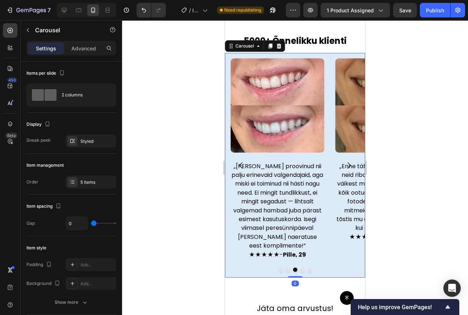
click at [342, 155] on button "Carousel Next Arrow" at bounding box center [348, 165] width 21 height 21
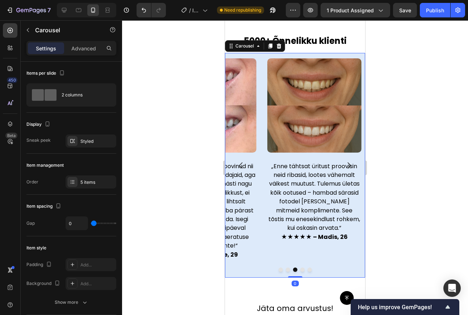
click at [342, 155] on button "Carousel Next Arrow" at bounding box center [348, 165] width 21 height 21
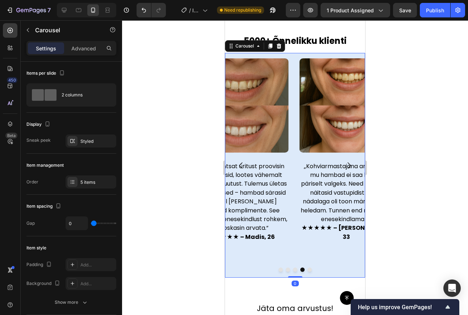
click at [342, 155] on div "Image „Olles 40ndates, kartsin ma hammaste valgendamist varasemate tundlikkuse …" at bounding box center [295, 165] width 140 height 224
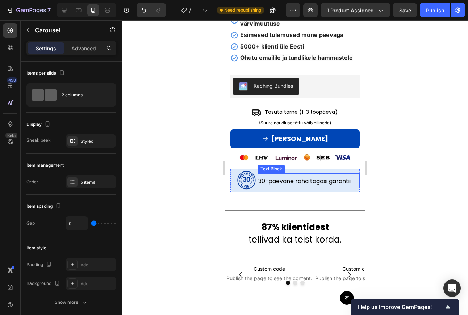
scroll to position [354, 0]
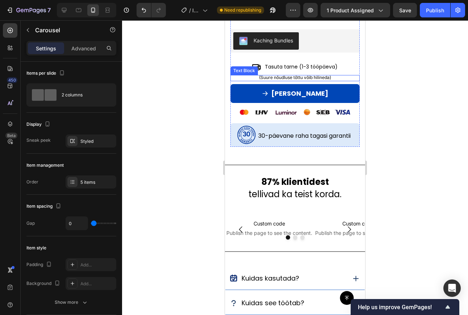
click at [292, 75] on span "(Suure nõudluse tõttu võib hilineda)" at bounding box center [295, 77] width 72 height 5
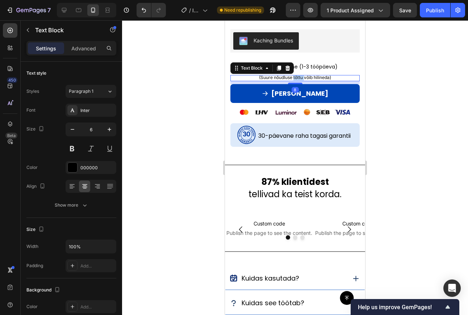
click at [292, 75] on span "(Suure nõudluse tõttu võib hilineda)" at bounding box center [295, 77] width 72 height 5
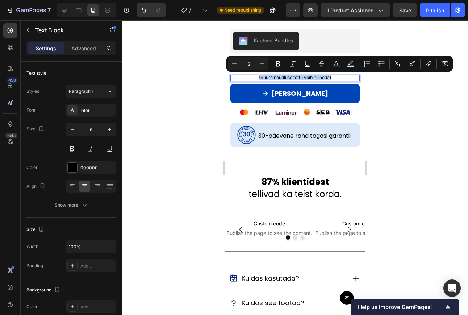
click at [292, 75] on span "(Suure nõudluse tõttu võib hilineda)" at bounding box center [295, 77] width 72 height 5
copy span "(Suure nõudluse tõttu võib hilineda)"
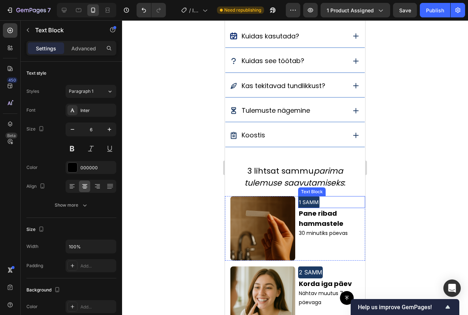
scroll to position [535, 0]
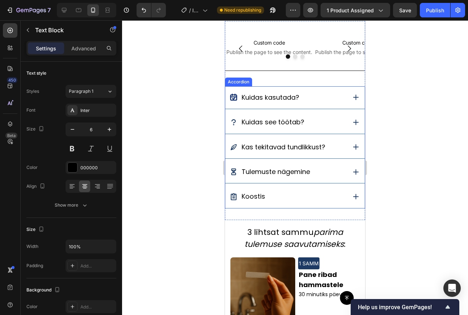
click at [351, 120] on icon at bounding box center [355, 122] width 9 height 9
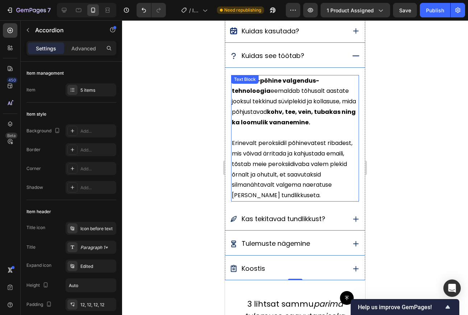
scroll to position [581, 0]
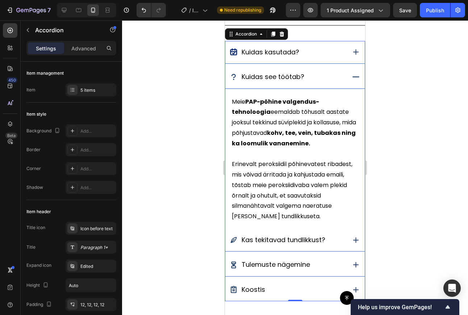
drag, startPoint x: 344, startPoint y: 82, endPoint x: 347, endPoint y: 92, distance: 10.8
click at [345, 82] on div "Kuidas see töötab?" at bounding box center [294, 77] width 139 height 23
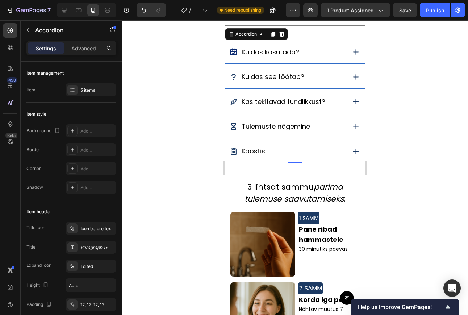
click at [343, 101] on div "Kas tekitavad tundlikkust?" at bounding box center [294, 101] width 139 height 23
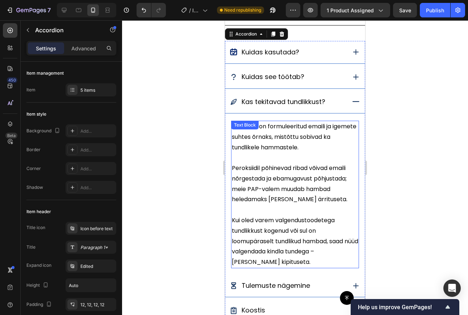
click at [303, 187] on span "Peroksiidil põhinevad ribad võivad emaili nõrgestada ja ebamugavust põhjustada;…" at bounding box center [289, 183] width 115 height 39
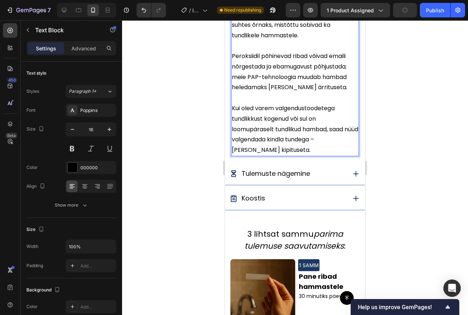
scroll to position [692, 0]
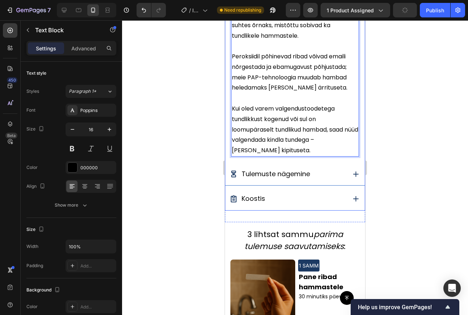
click at [320, 181] on div "Tulemuste nägemine" at bounding box center [287, 174] width 116 height 14
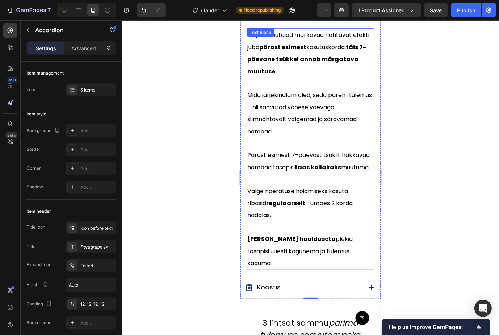
scroll to position [693, 0]
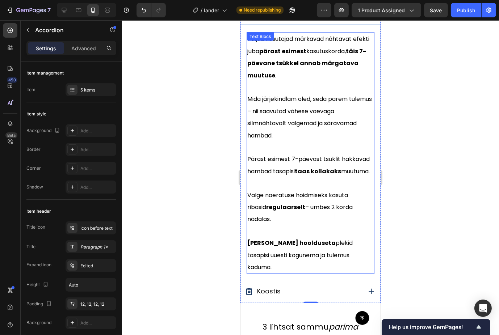
click at [292, 140] on p "Mida järjekindlam oled, seda parem tulemus – nii saavutad vähese vaevaga silmnä…" at bounding box center [310, 117] width 126 height 48
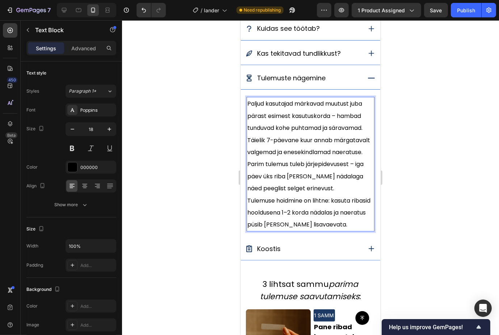
scroll to position [623, 0]
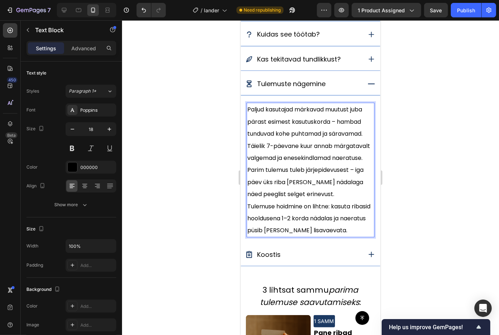
click at [290, 140] on p "Paljud kasutajad märkavad muutust juba pärast esimest kasutuskorda – hambad tun…" at bounding box center [310, 134] width 126 height 60
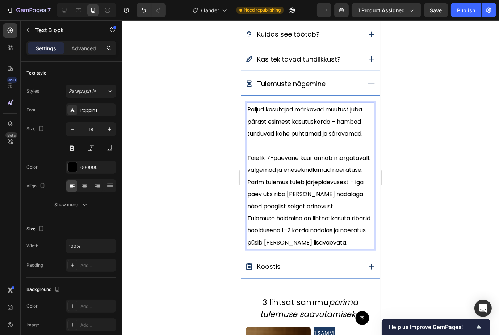
click at [335, 176] on p "⁠⁠⁠⁠⁠⁠⁠ Täielik 7-päevane kuur annab märgatavalt valgemad ja enesekindlamad nae…" at bounding box center [310, 158] width 126 height 36
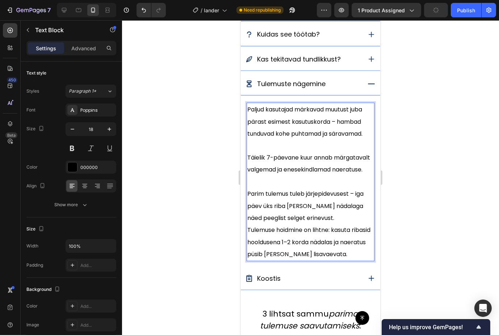
click at [339, 224] on p "Parim tulemus tuleb järjepidevusest – iga päev üks riba [PERSON_NAME] nädalaga …" at bounding box center [310, 206] width 126 height 36
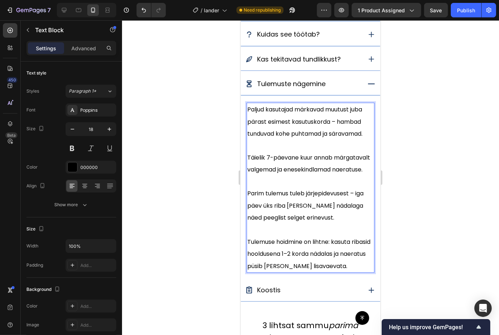
click at [254, 174] on span "Täielik 7-päevane kuur annab märgatavalt valgemad ja enesekindlamad naeratuse." at bounding box center [308, 163] width 123 height 20
click at [304, 174] on span "Täielik 7-päevane kuur annab märgatavalt valgemad ja enesekindlamad naeratuse." at bounding box center [308, 163] width 123 height 20
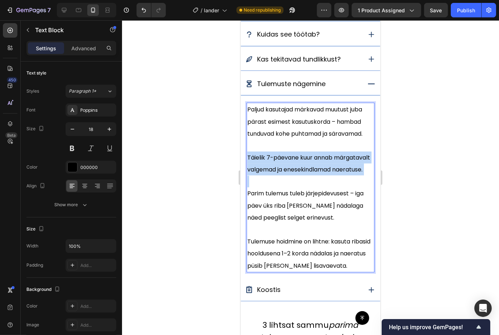
click at [304, 174] on span "Täielik 7-päevane kuur annab märgatavalt valgemad ja enesekindlamad naeratuse." at bounding box center [308, 163] width 123 height 20
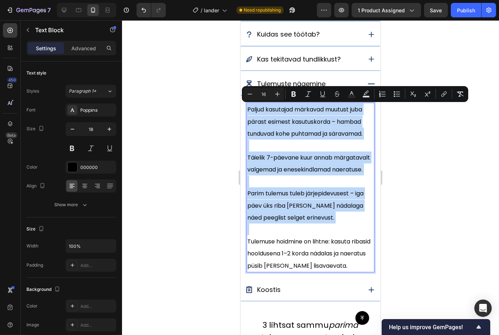
click at [339, 176] on p "Täielik 7-päevane kuur annab märgatavalt valgemad ja enesekindlamad naeratuse." at bounding box center [310, 158] width 126 height 36
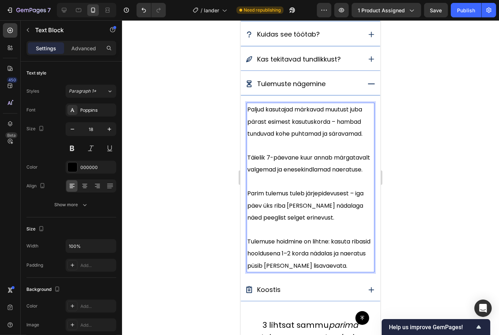
click at [297, 122] on span "Paljud kasutajad märkavad muutust juba pärast esimest kasutuskorda – hambad tun…" at bounding box center [304, 121] width 115 height 33
drag, startPoint x: 297, startPoint y: 122, endPoint x: 328, endPoint y: 126, distance: 31.8
click at [328, 126] on p "Paljud kasutajad märkavad muutust juba pärast esimest kasutuskorda – hambad tun…" at bounding box center [310, 122] width 126 height 36
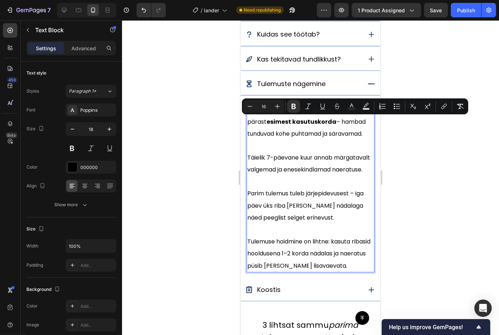
click at [330, 176] on p "Täielik 7-päevane kuur annab märgatavalt valgemad ja enesekindlamad naeratuse." at bounding box center [310, 158] width 126 height 36
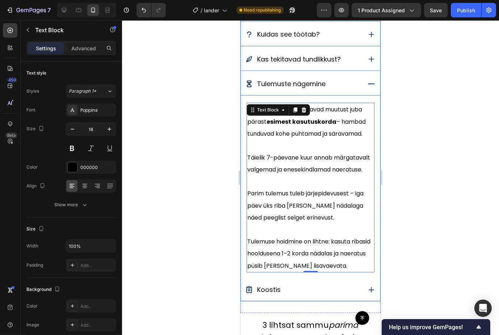
click at [352, 58] on div "Kas tekitavad tundlikkust?" at bounding box center [303, 59] width 116 height 14
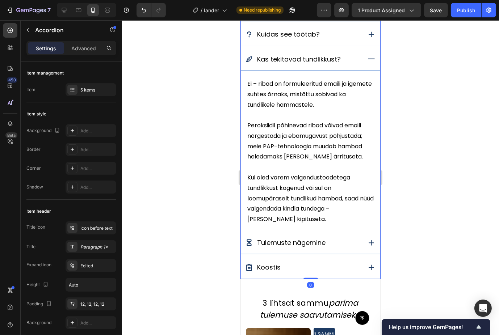
click at [354, 37] on div "Kuidas see töötab?" at bounding box center [309, 34] width 139 height 23
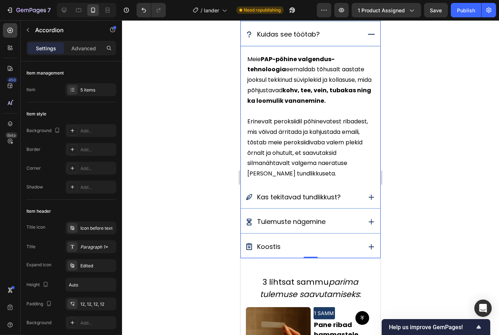
click at [366, 33] on icon at bounding box center [370, 34] width 9 height 9
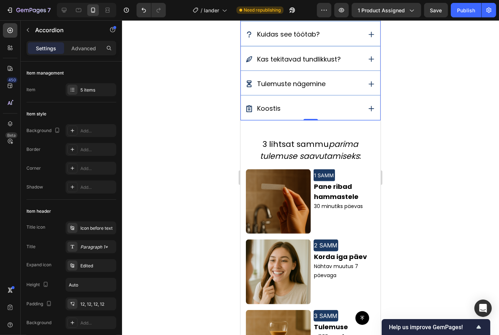
click at [366, 33] on icon at bounding box center [370, 34] width 9 height 9
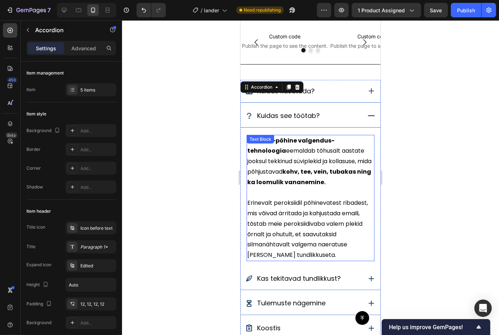
scroll to position [594, 0]
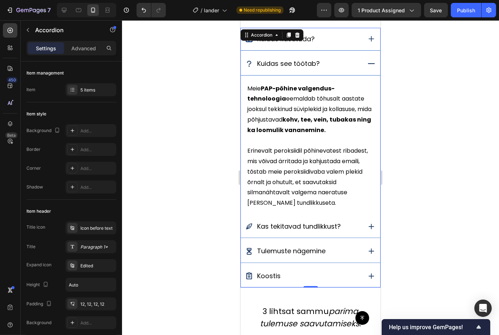
click at [366, 34] on icon at bounding box center [370, 38] width 9 height 9
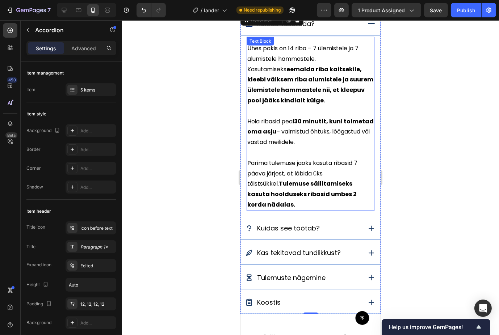
scroll to position [632, 0]
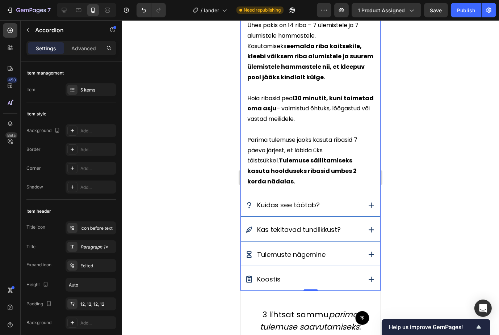
click at [355, 198] on div "Kuidas see töötab?" at bounding box center [309, 205] width 139 height 23
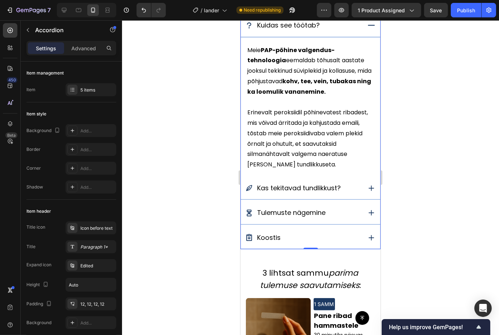
click at [366, 187] on icon at bounding box center [370, 188] width 9 height 9
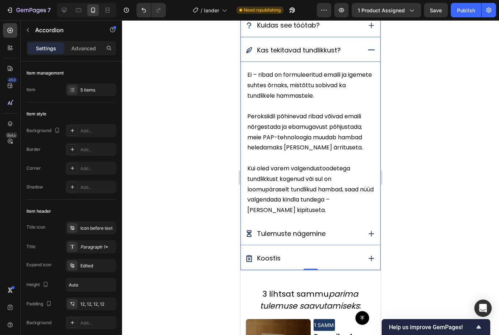
click at [357, 237] on div "Tulemuste nägemine" at bounding box center [309, 234] width 139 height 23
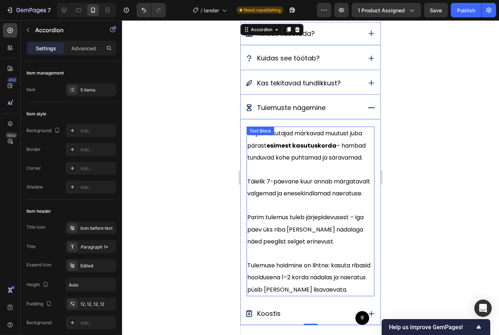
scroll to position [597, 0]
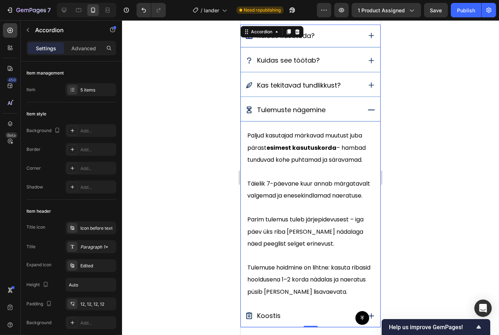
click at [366, 111] on icon at bounding box center [370, 110] width 9 height 9
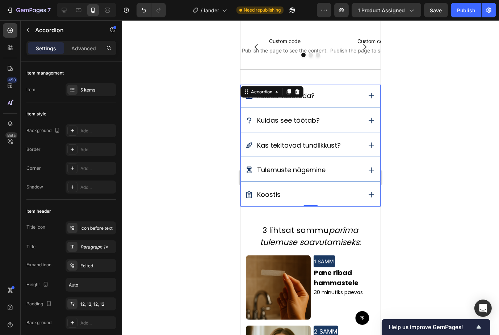
scroll to position [536, 0]
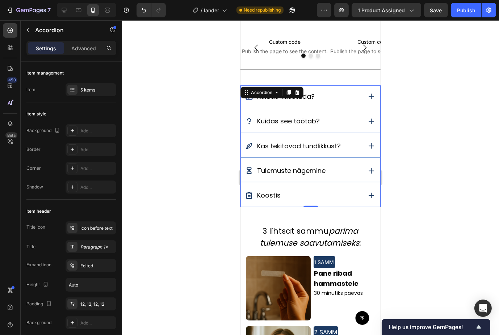
click at [366, 92] on icon at bounding box center [370, 96] width 9 height 9
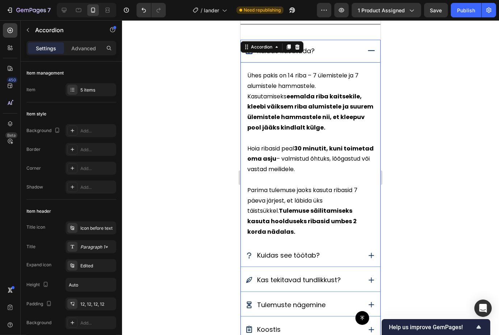
scroll to position [586, 0]
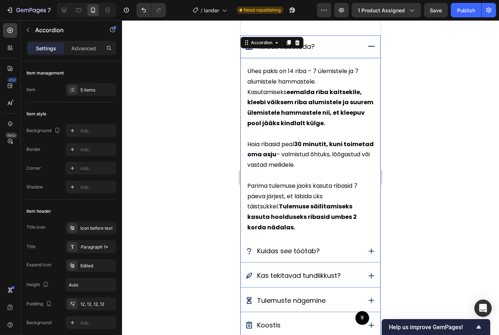
click at [366, 253] on icon at bounding box center [370, 251] width 9 height 9
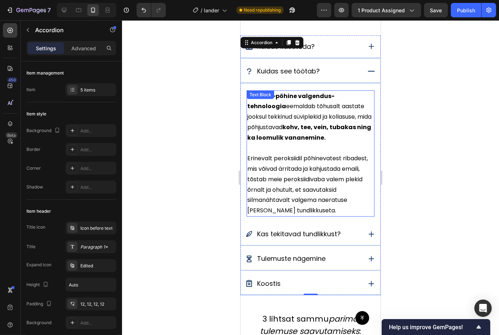
scroll to position [594, 0]
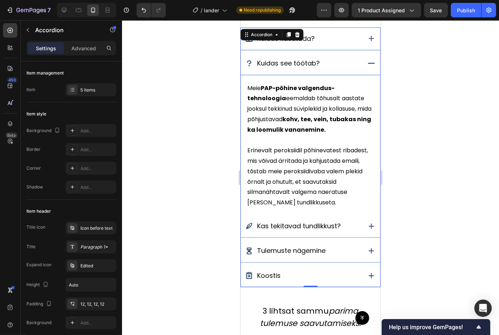
click at [366, 225] on icon at bounding box center [370, 226] width 9 height 9
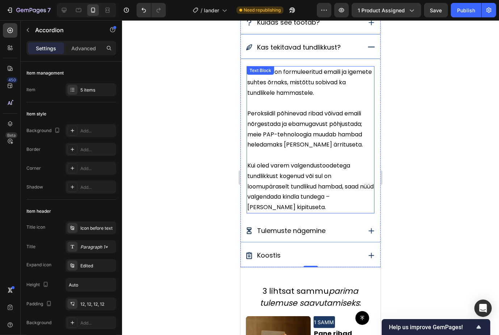
scroll to position [634, 0]
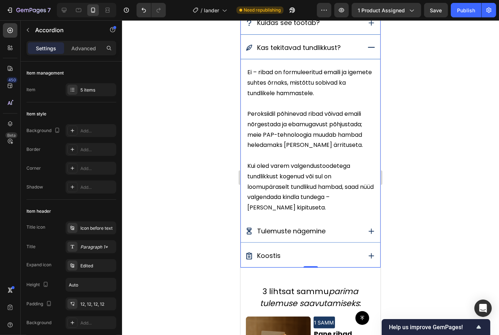
click at [370, 241] on div "Tulemuste nägemine" at bounding box center [309, 231] width 139 height 23
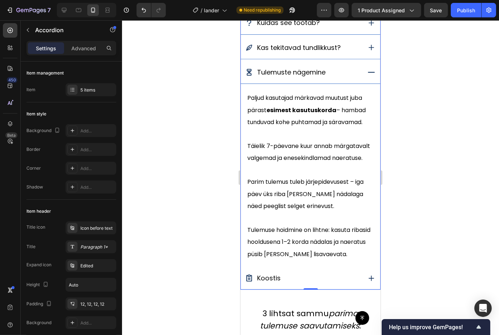
click at [348, 285] on div "Koostis" at bounding box center [303, 278] width 116 height 14
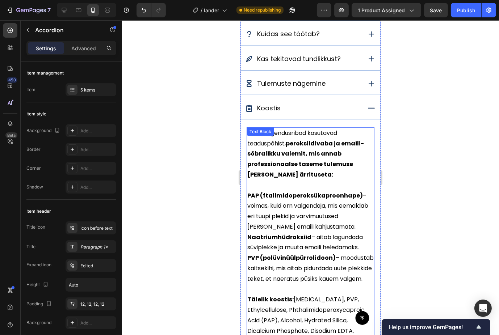
scroll to position [617, 0]
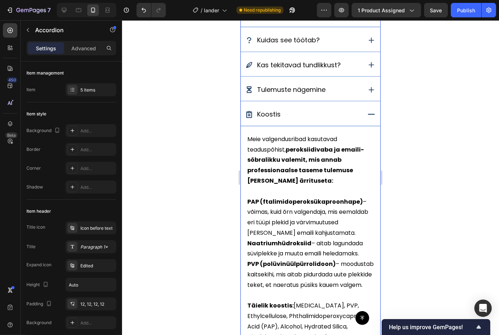
click at [352, 109] on div "Koostis" at bounding box center [303, 114] width 116 height 14
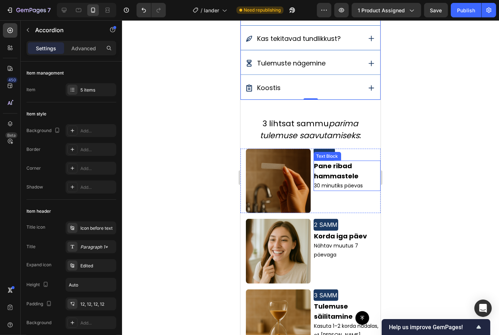
scroll to position [465, 0]
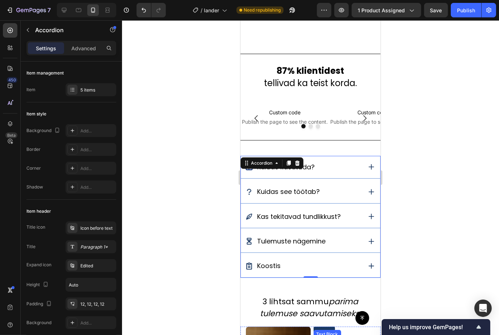
click at [338, 140] on div "Title Line" at bounding box center [310, 139] width 140 height 11
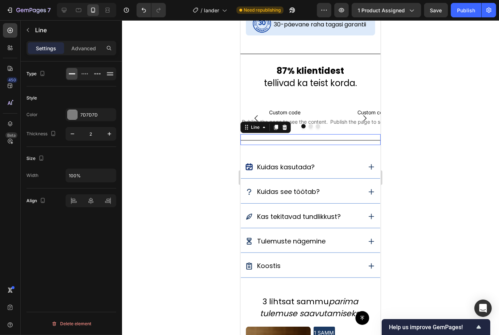
scroll to position [459, 0]
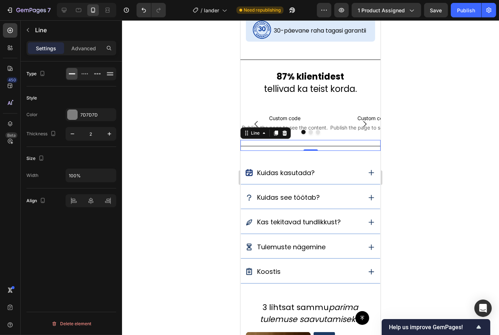
click at [84, 47] on p "Advanced" at bounding box center [83, 49] width 25 height 8
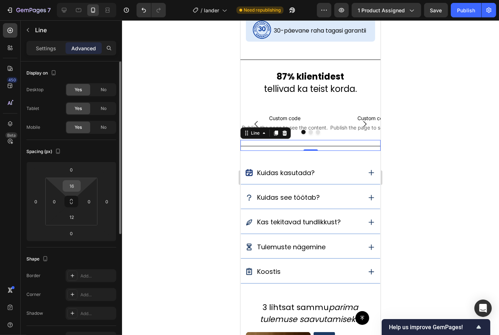
click at [72, 185] on input "16" at bounding box center [71, 186] width 14 height 11
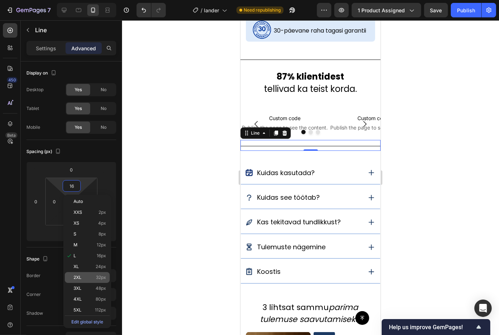
click at [84, 274] on div "2XL 32px" at bounding box center [87, 277] width 45 height 11
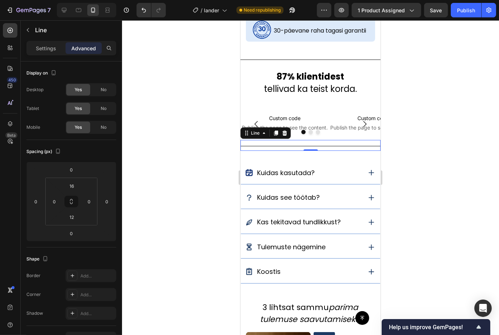
type input "32"
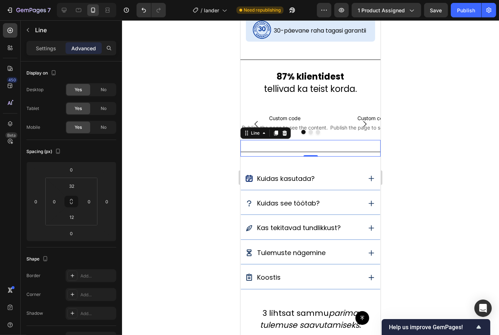
click at [193, 192] on div at bounding box center [310, 177] width 377 height 315
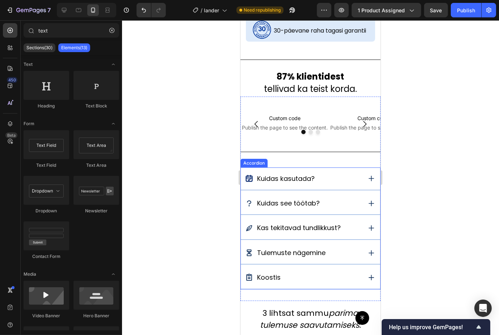
drag, startPoint x: 318, startPoint y: 171, endPoint x: 318, endPoint y: 178, distance: 7.6
click at [318, 172] on div "Kuidas kasutada?" at bounding box center [303, 179] width 116 height 14
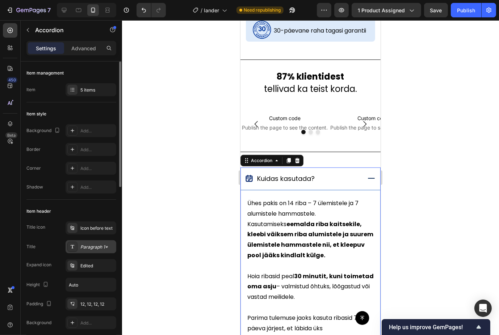
scroll to position [48, 0]
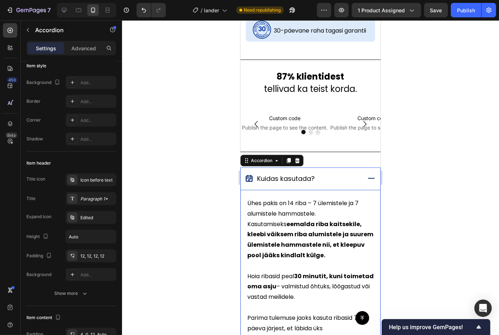
drag, startPoint x: 182, startPoint y: 189, endPoint x: 191, endPoint y: 189, distance: 8.7
click at [190, 189] on div at bounding box center [310, 177] width 377 height 315
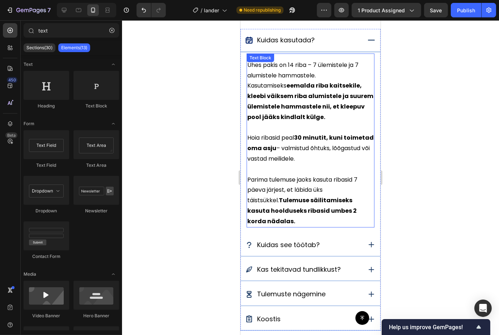
scroll to position [797, 0]
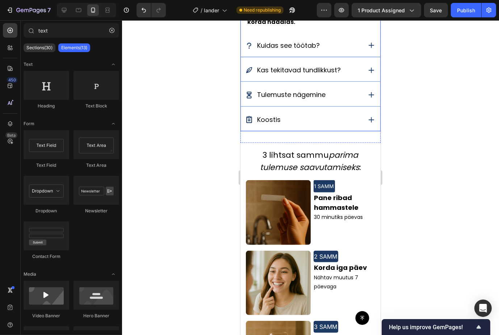
drag, startPoint x: 356, startPoint y: 120, endPoint x: 354, endPoint y: 158, distance: 38.1
click at [356, 119] on div "Koostis" at bounding box center [309, 120] width 139 height 23
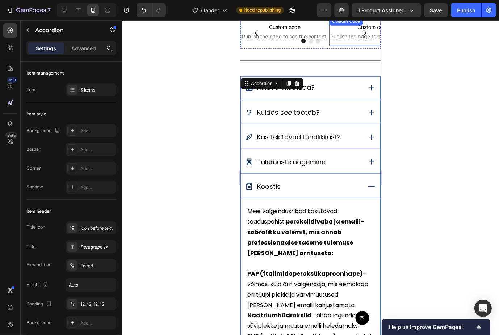
scroll to position [511, 0]
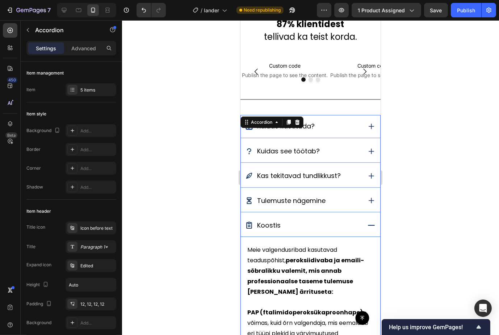
click at [356, 126] on div "Kuidas kasutada?" at bounding box center [309, 126] width 139 height 23
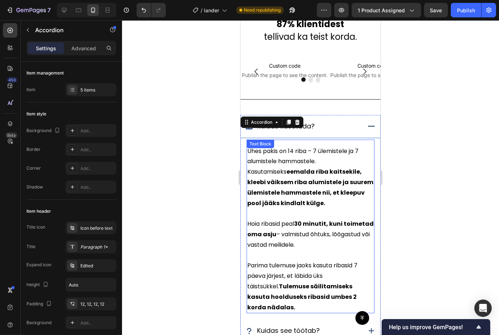
click at [256, 152] on span "Ühes pakis on 14 riba – 7 ülemistele ja 7 alumistele hammastele. Kasutamiseks e…" at bounding box center [310, 177] width 126 height 60
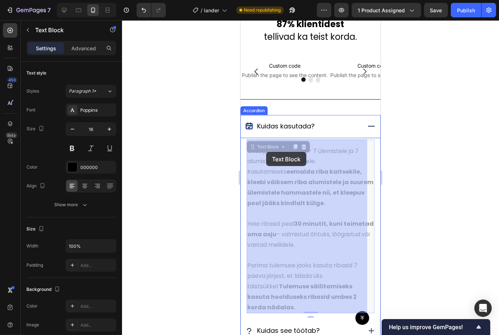
drag, startPoint x: 256, startPoint y: 151, endPoint x: 263, endPoint y: 151, distance: 8.0
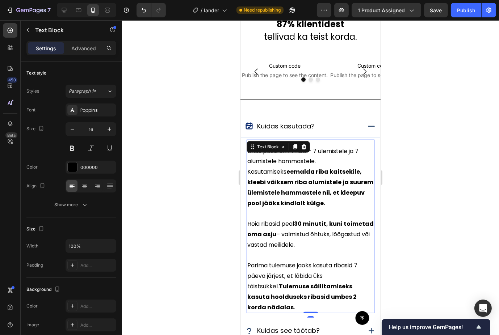
click at [230, 151] on div at bounding box center [310, 177] width 377 height 315
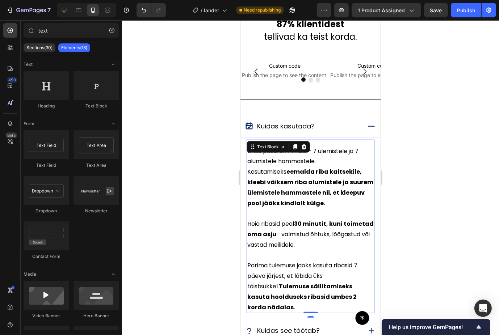
click at [255, 151] on div "Text Block" at bounding box center [277, 147] width 63 height 12
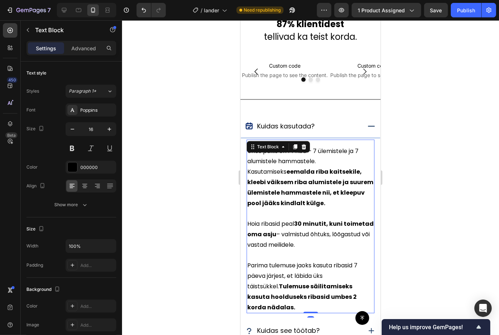
click at [257, 154] on span "Ühes pakis on 14 riba – 7 ülemistele ja 7 alumistele hammastele. Kasutamiseks e…" at bounding box center [310, 177] width 126 height 60
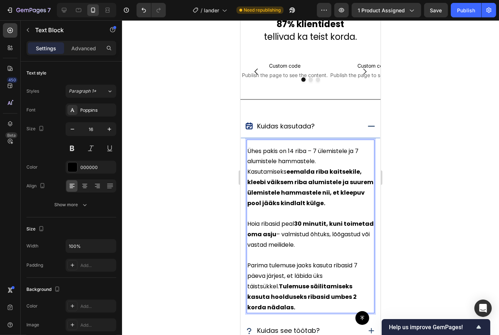
drag, startPoint x: 256, startPoint y: 153, endPoint x: 266, endPoint y: 154, distance: 9.5
click at [266, 154] on span "Ühes pakis on 14 riba – 7 ülemistele ja 7 alumistele hammastele. Kasutamiseks e…" at bounding box center [310, 177] width 126 height 60
click at [256, 149] on span "Ühes pakis on 14 riba – 7 ülemistele ja 7 alumistele hammastele. Kasutamiseks e…" at bounding box center [310, 177] width 126 height 60
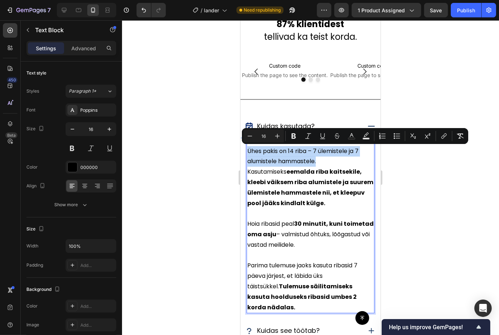
drag, startPoint x: 256, startPoint y: 149, endPoint x: 314, endPoint y: 161, distance: 59.8
click at [314, 161] on span "Ühes pakis on 14 riba – 7 ülemistele ja 7 alumistele hammastele. Kasutamiseks e…" at bounding box center [310, 177] width 126 height 60
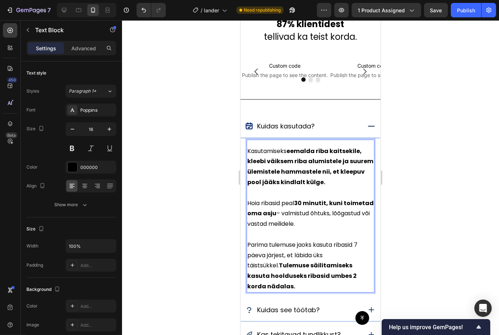
click at [404, 159] on div at bounding box center [310, 177] width 377 height 315
click at [322, 151] on strong "eemalda riba kaitsekile, kleebi väiksem riba alumistele ja suurem ülemistele ha…" at bounding box center [310, 166] width 126 height 39
click at [324, 152] on strong "eemalda riba kaitsekile, kleebi väiksem riba alumistele ja suurem ülemistele ha…" at bounding box center [310, 166] width 126 height 39
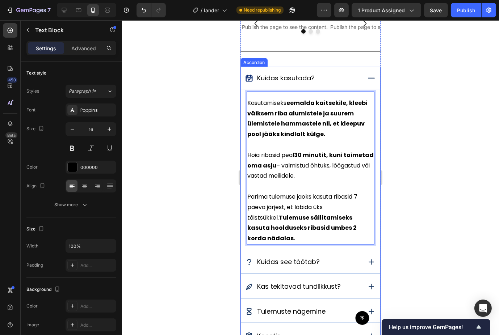
click at [354, 83] on div "Kuidas kasutada?" at bounding box center [309, 78] width 139 height 23
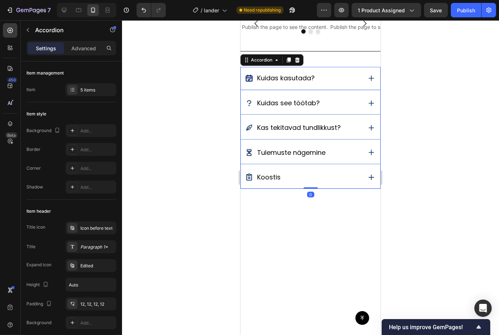
click at [353, 109] on div "Kuidas see töötab?" at bounding box center [303, 103] width 116 height 14
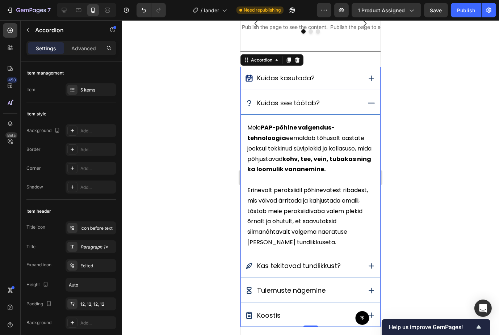
click at [359, 107] on div "Kuidas see töötab?" at bounding box center [309, 103] width 139 height 23
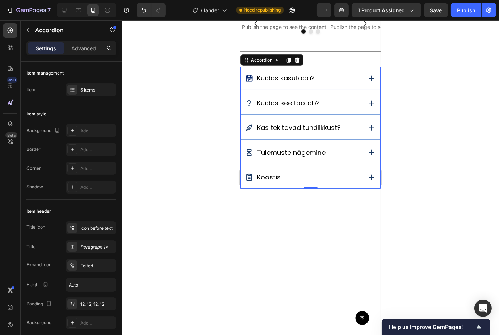
click at [366, 125] on icon at bounding box center [370, 127] width 9 height 9
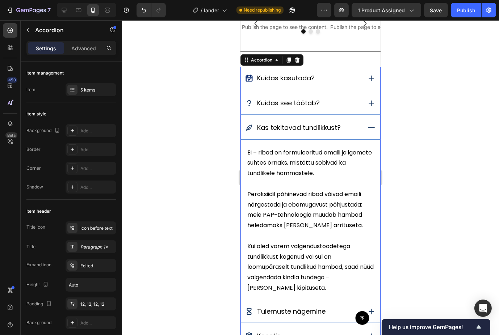
click at [366, 124] on icon at bounding box center [370, 127] width 9 height 9
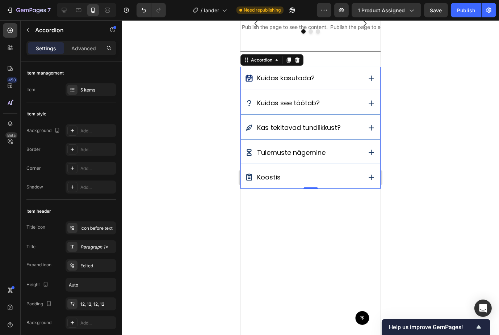
click at [366, 149] on icon at bounding box center [370, 152] width 9 height 9
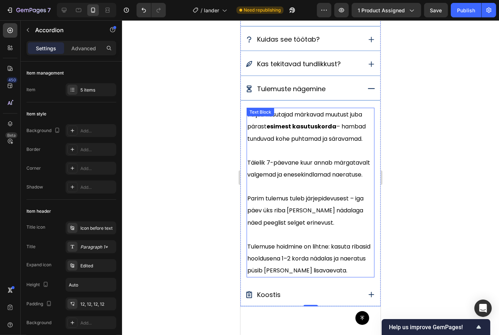
scroll to position [608, 0]
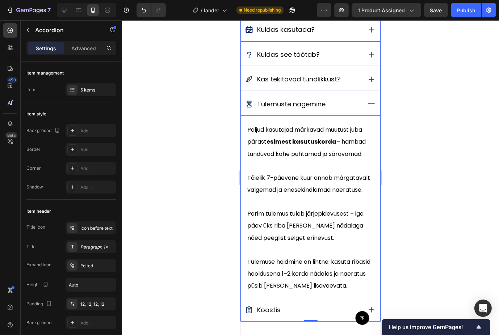
click at [356, 107] on div "Tulemuste nägemine" at bounding box center [309, 104] width 139 height 23
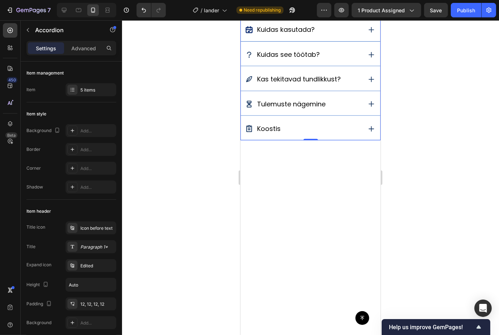
click at [357, 108] on div "Tulemuste nägemine" at bounding box center [309, 104] width 139 height 23
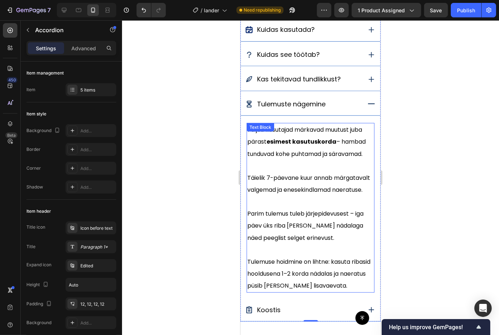
click at [310, 290] on span "Tulemuse hoidmine on lihtne: kasuta ribasid hooldusena 1–2 korda nädalas ja nae…" at bounding box center [308, 274] width 123 height 33
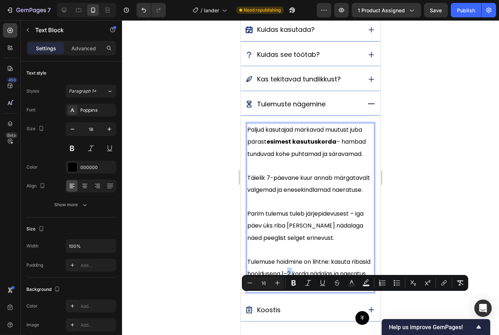
click at [310, 290] on span "Tulemuse hoidmine on lihtne: kasuta ribasid hooldusena 1–2 korda nädalas ja nae…" at bounding box center [308, 274] width 123 height 33
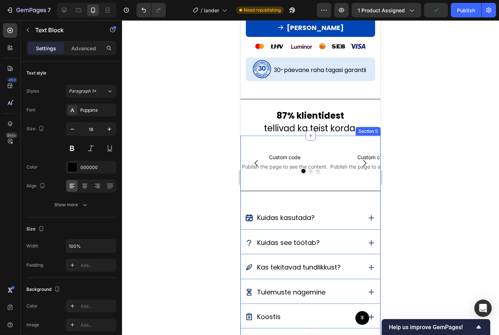
scroll to position [463, 0]
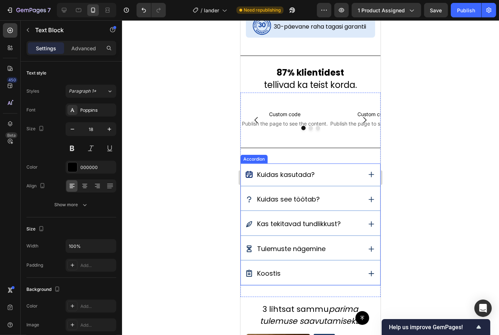
click at [349, 171] on div "Kuidas kasutada?" at bounding box center [303, 175] width 116 height 14
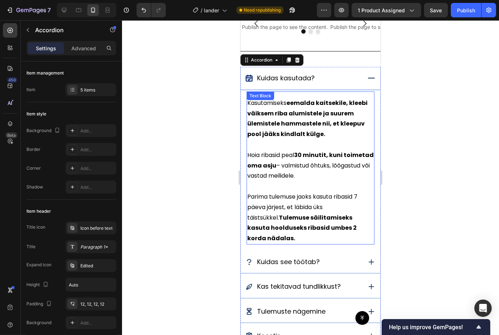
scroll to position [608, 0]
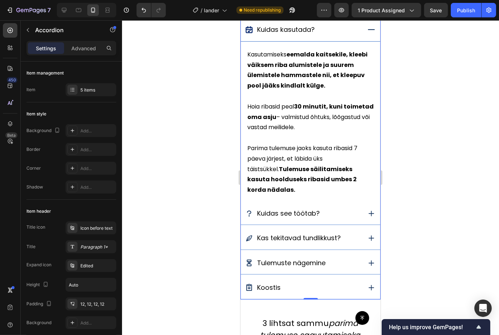
drag, startPoint x: 356, startPoint y: 210, endPoint x: 345, endPoint y: 204, distance: 12.8
click at [357, 210] on div "Kuidas see töötab?" at bounding box center [309, 213] width 139 height 23
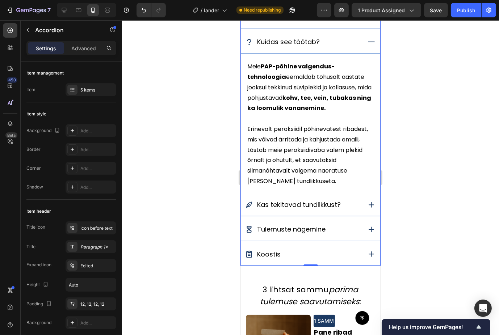
scroll to position [599, 0]
